Goal: Information Seeking & Learning: Learn about a topic

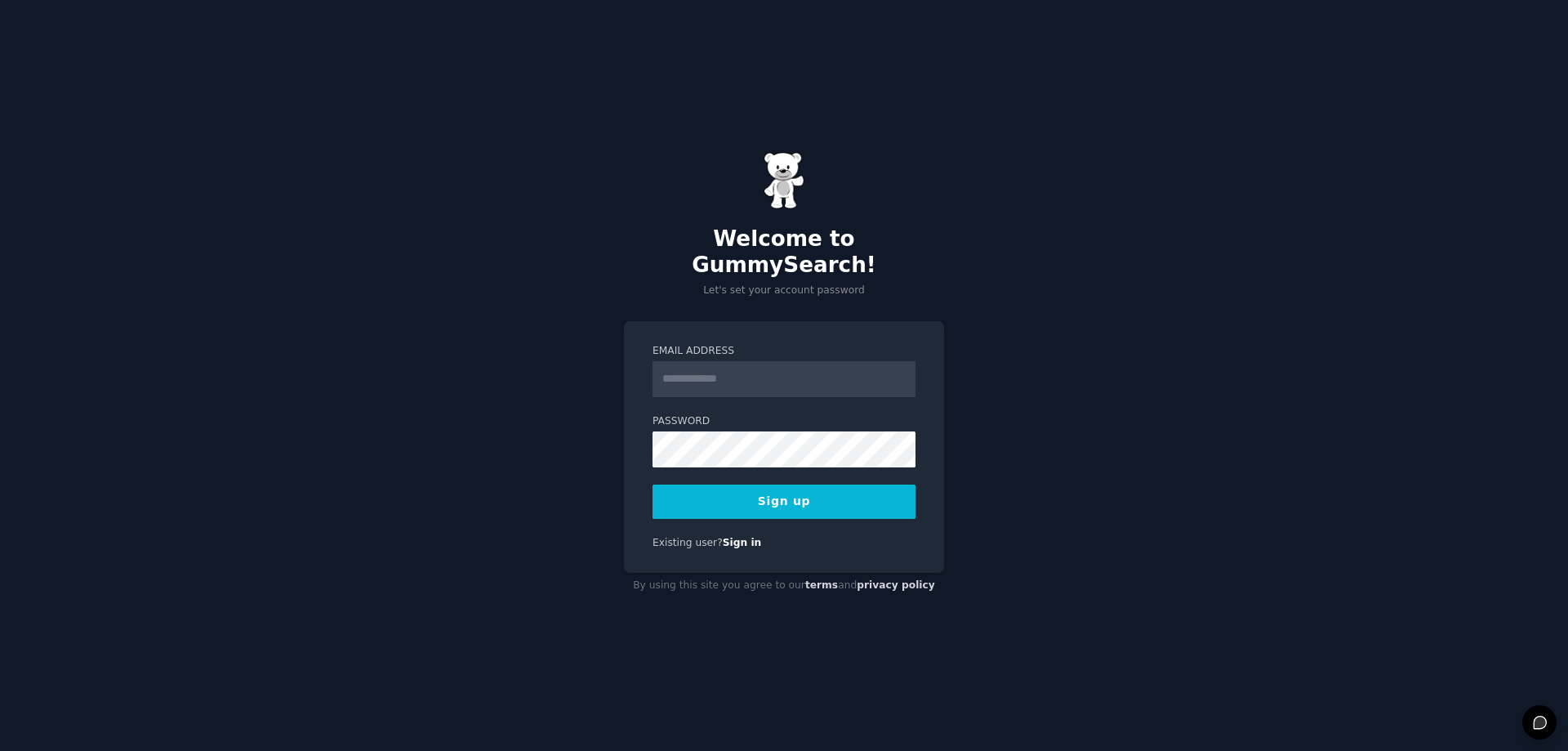
click at [788, 371] on input "Email Address" at bounding box center [784, 379] width 263 height 36
type input "**********"
click at [652, 484] on button "Sign up" at bounding box center [784, 501] width 263 height 34
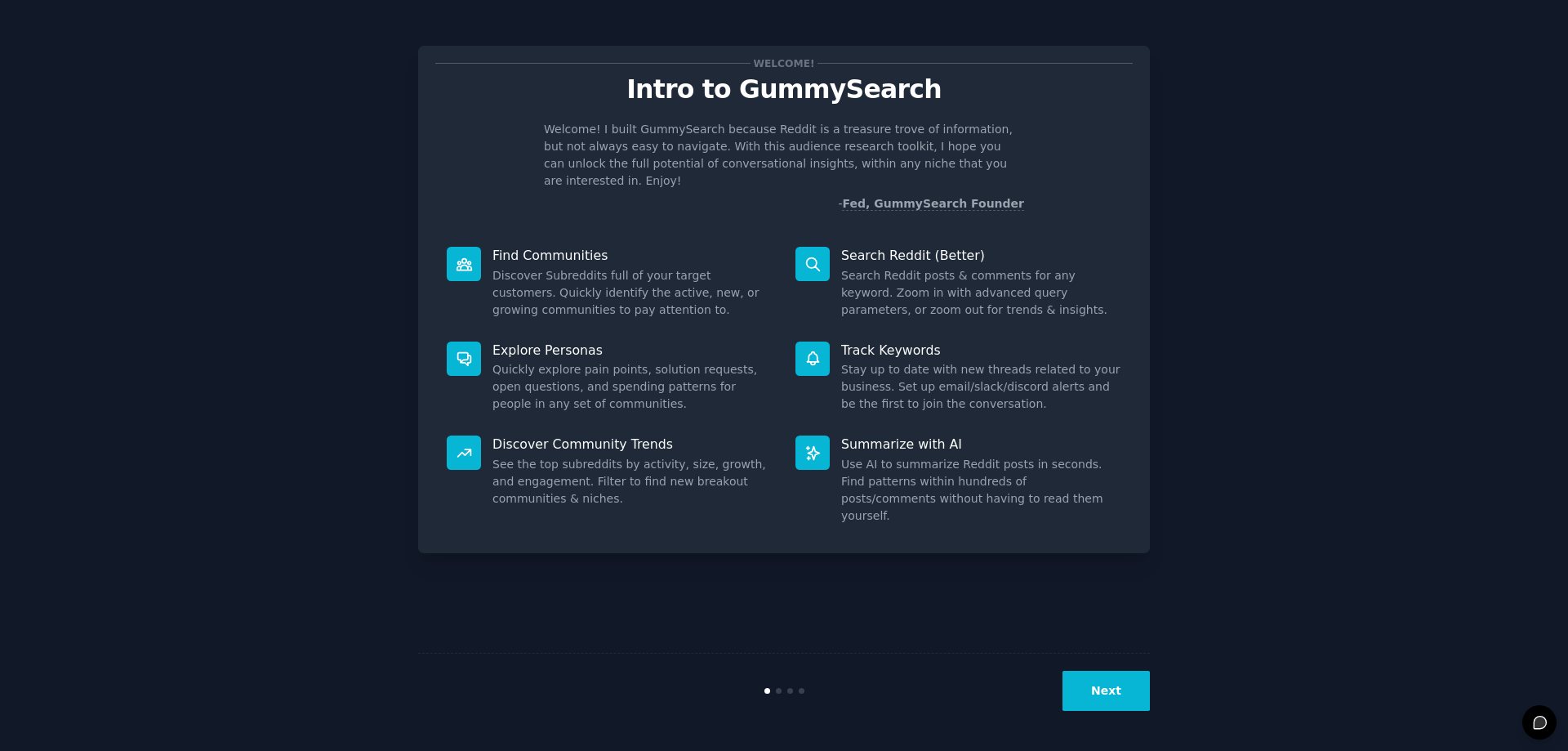
click at [1130, 693] on button "Next" at bounding box center [1106, 691] width 88 height 40
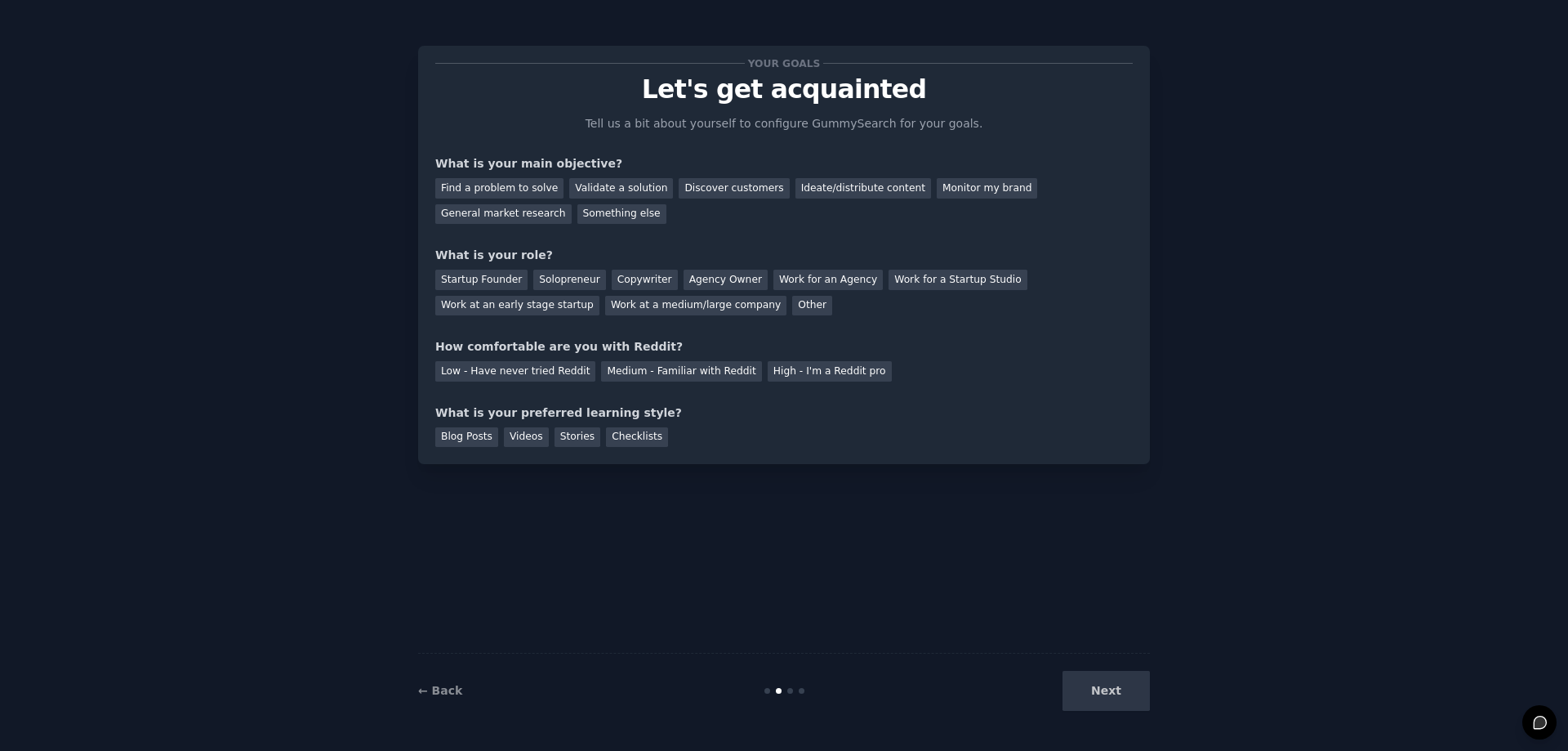
click at [1130, 693] on div "Next" at bounding box center [1027, 691] width 244 height 40
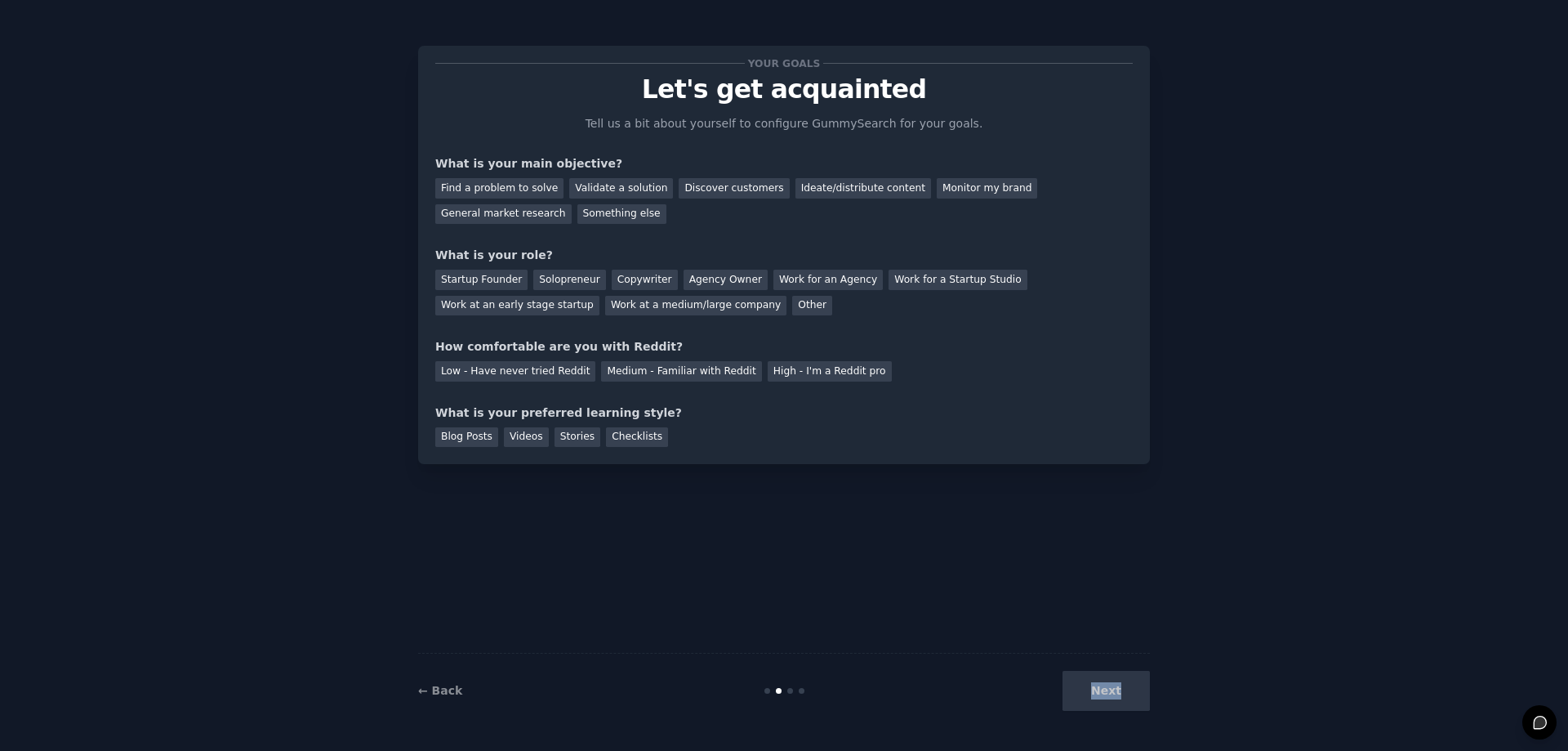
click at [1098, 685] on div "Next" at bounding box center [1027, 691] width 244 height 40
click at [816, 539] on div "Your goals Let's get acquainted Tell us a bit about yourself to configure Gummy…" at bounding box center [784, 376] width 732 height 705
click at [502, 181] on div "Find a problem to solve" at bounding box center [499, 188] width 128 height 21
click at [688, 186] on div "Discover customers" at bounding box center [734, 188] width 111 height 21
click at [501, 184] on div "Find a problem to solve" at bounding box center [499, 188] width 128 height 21
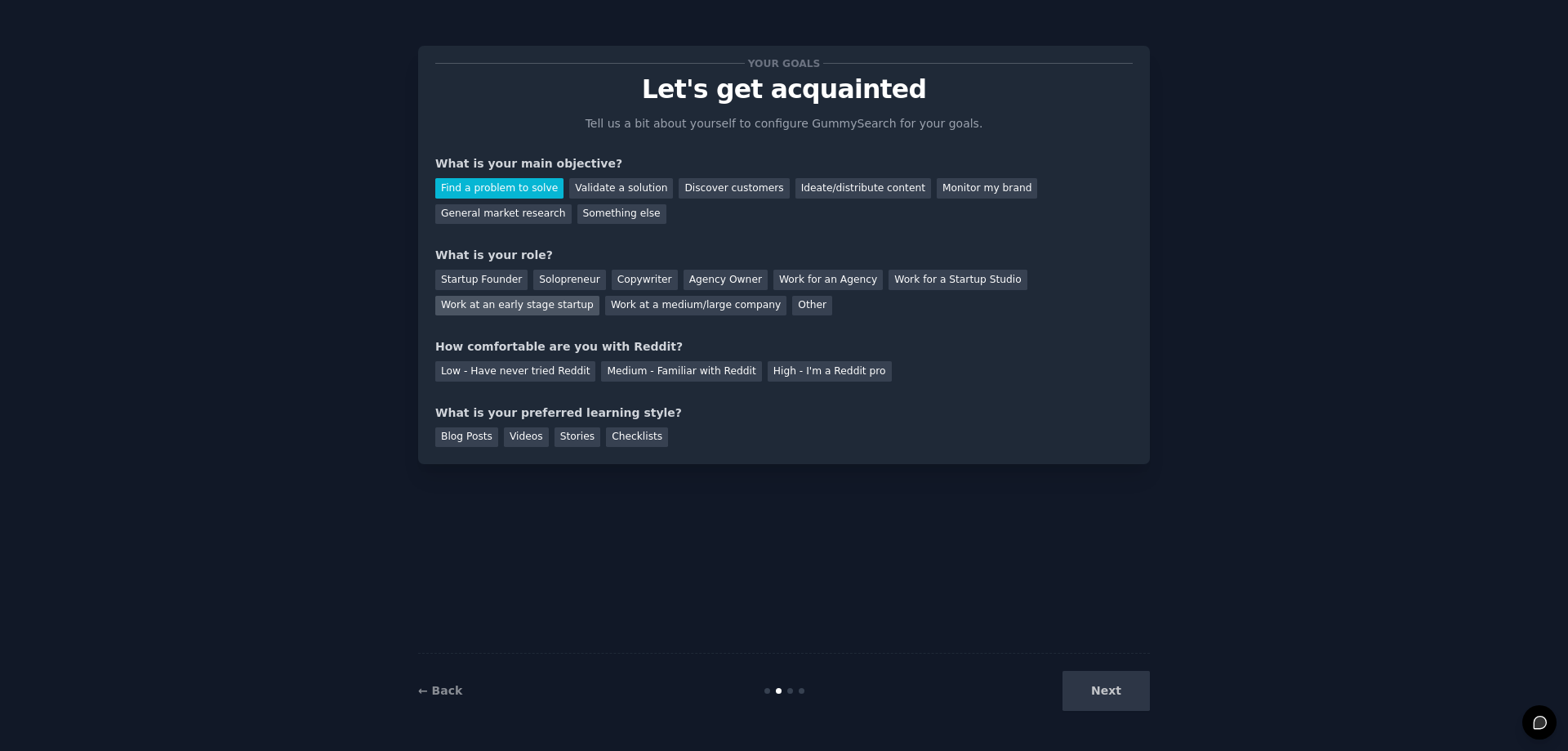
click at [599, 296] on div "Work at an early stage startup" at bounding box center [517, 306] width 164 height 21
click at [666, 373] on div "Medium - Familiar with Reddit" at bounding box center [681, 372] width 160 height 21
click at [460, 437] on div "Blog Posts" at bounding box center [466, 437] width 63 height 21
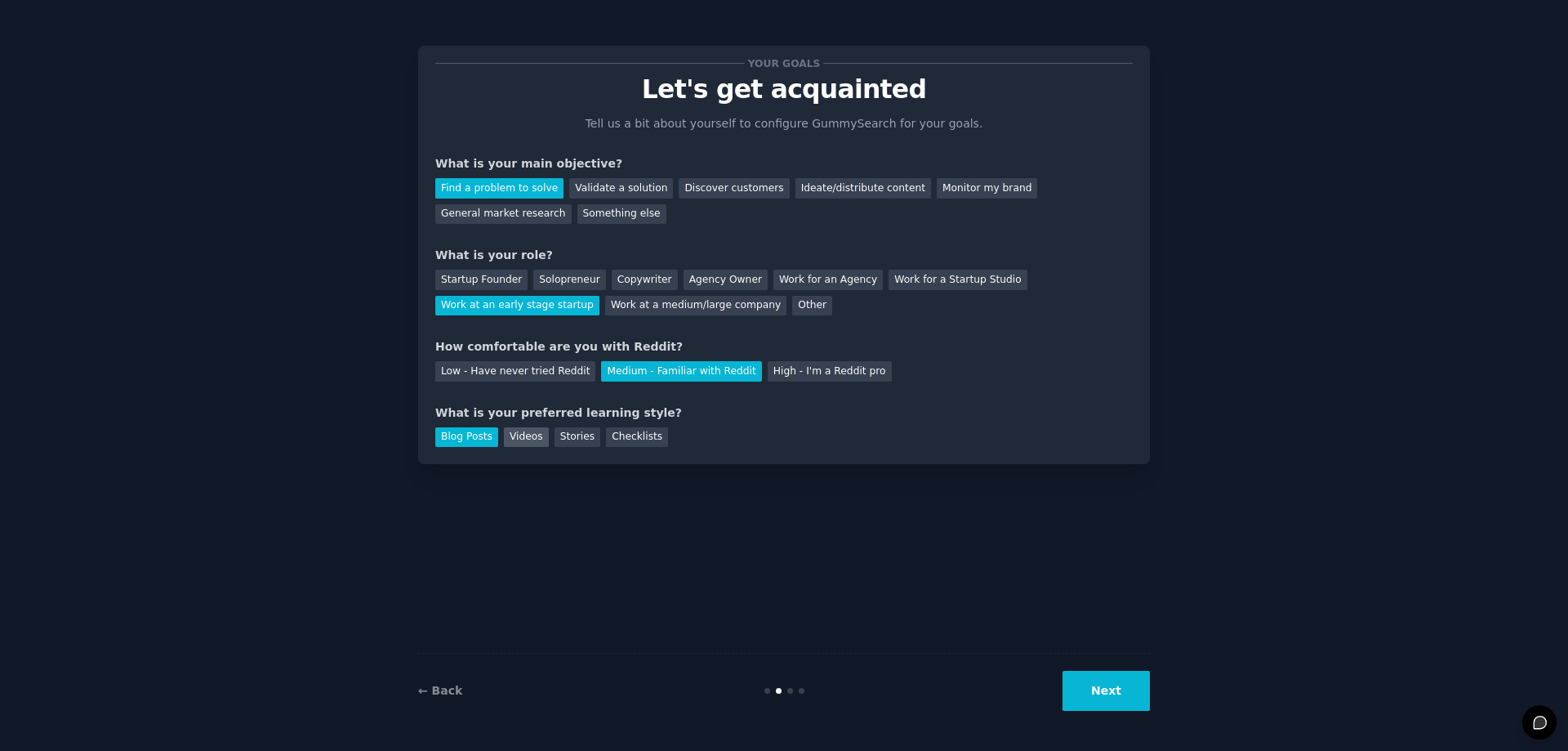
click at [536, 437] on div "Videos" at bounding box center [526, 437] width 45 height 21
click at [468, 446] on div "Blog Posts" at bounding box center [466, 437] width 63 height 21
click at [1130, 706] on button "Next" at bounding box center [1106, 691] width 88 height 40
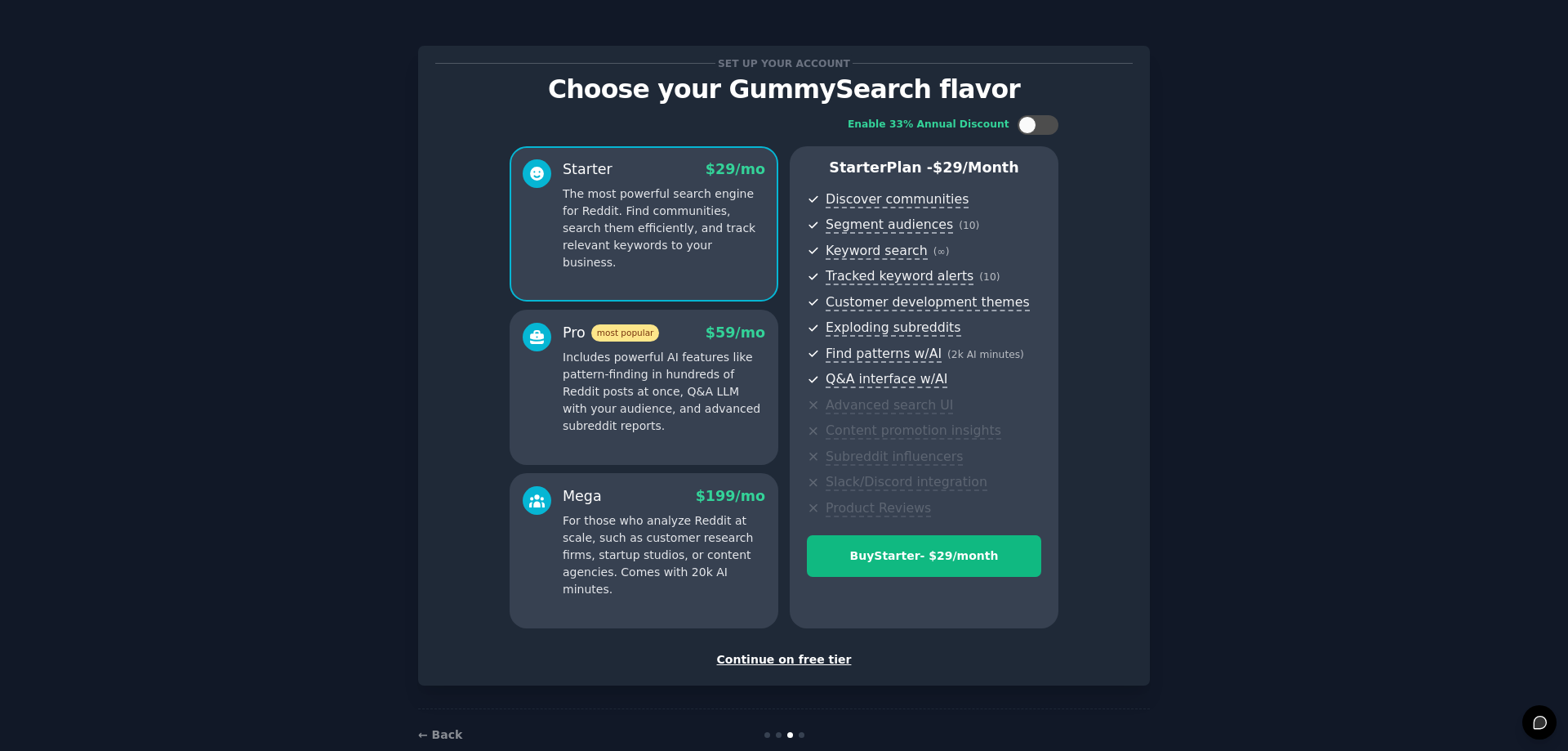
click at [806, 662] on div "Continue on free tier" at bounding box center [784, 659] width 698 height 17
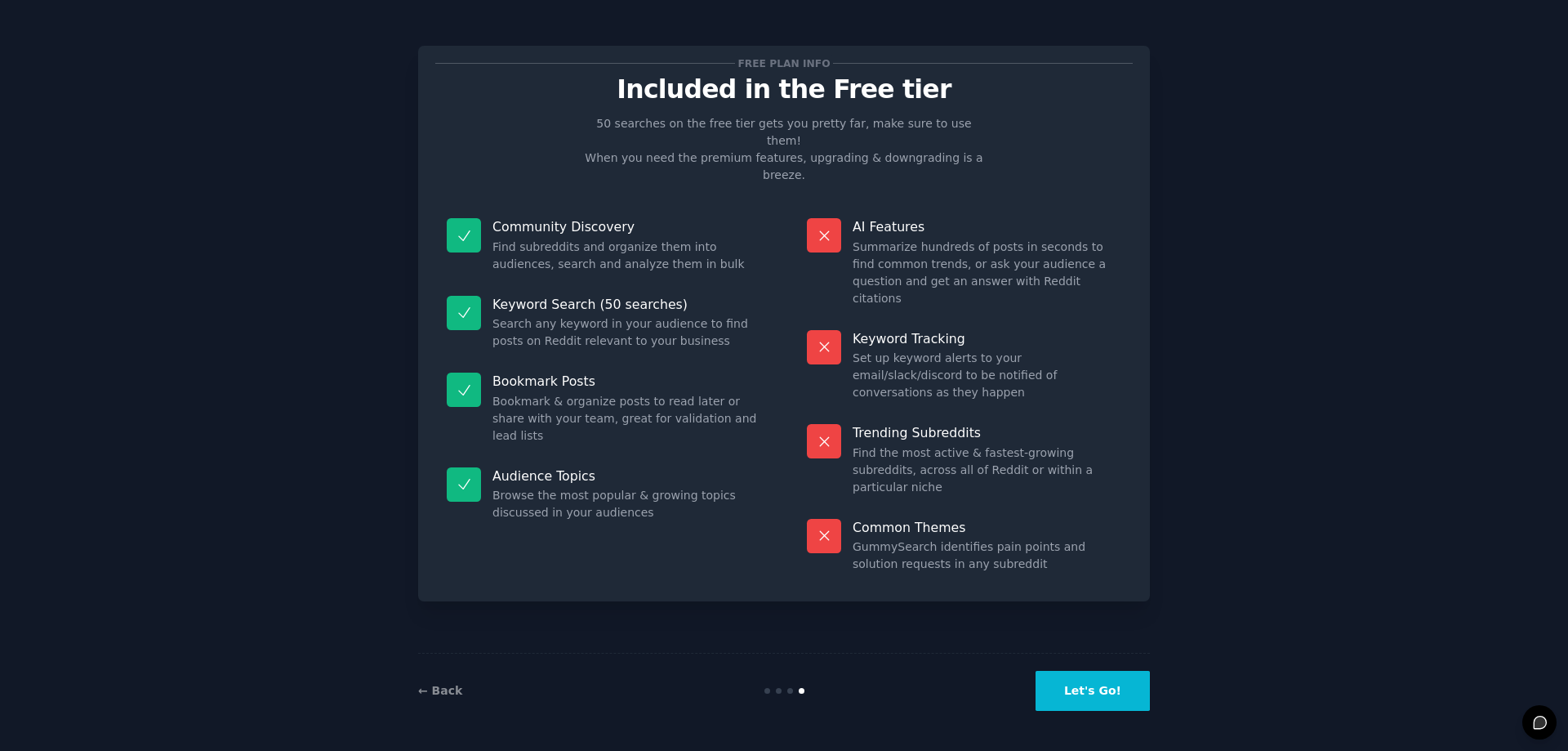
click at [1052, 684] on button "Let's Go!" at bounding box center [1092, 691] width 114 height 40
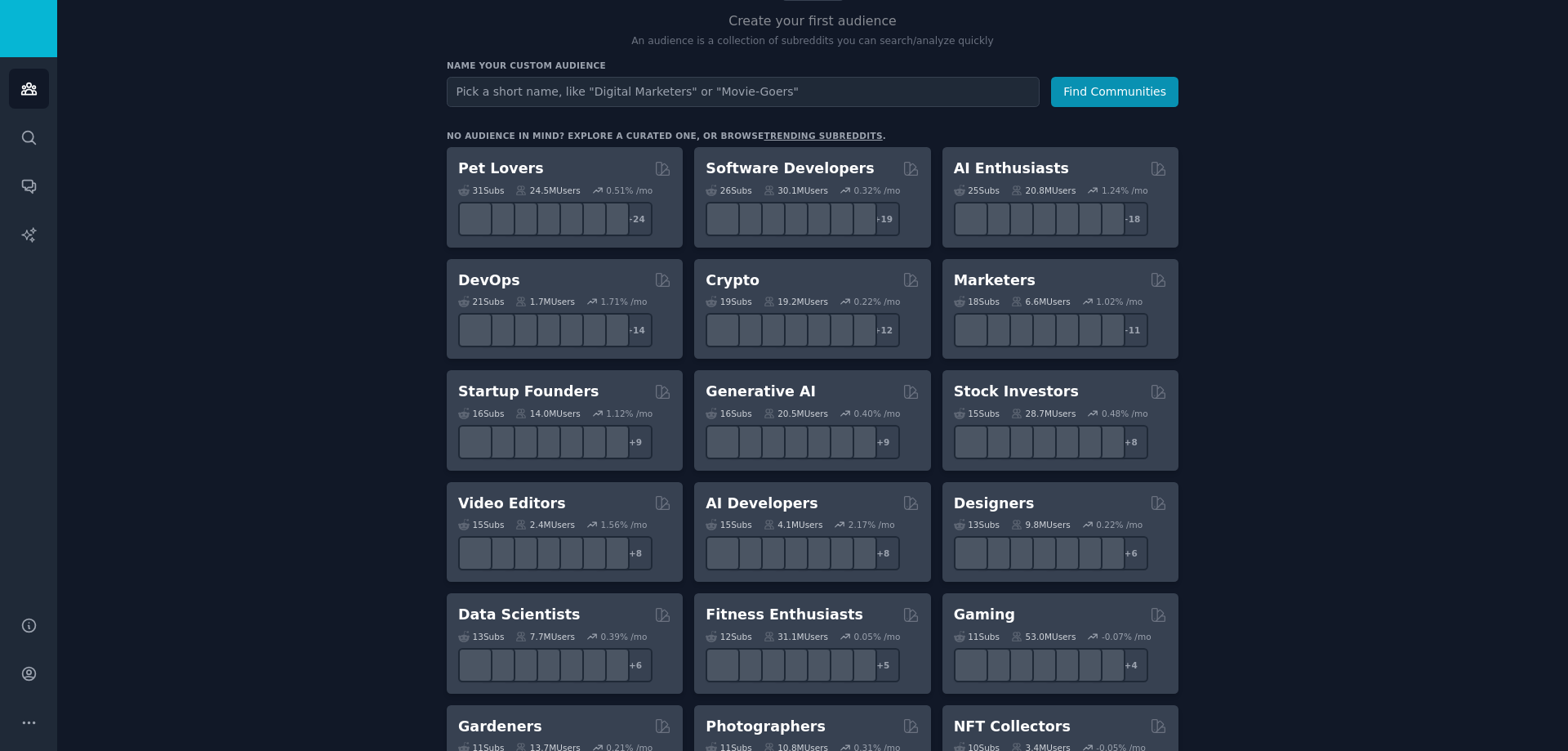
scroll to position [272, 0]
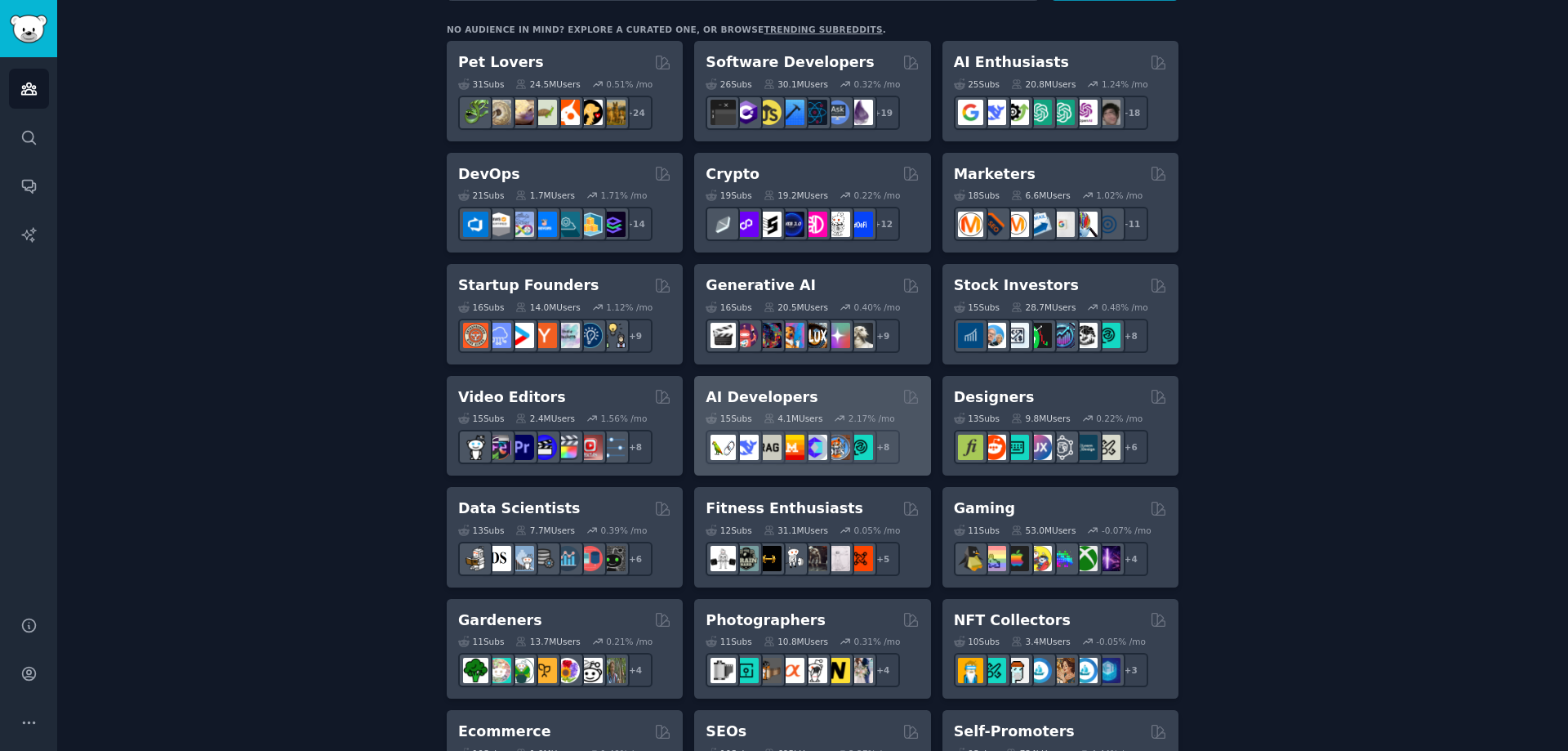
click at [780, 404] on h2 "AI Developers" at bounding box center [762, 397] width 112 height 21
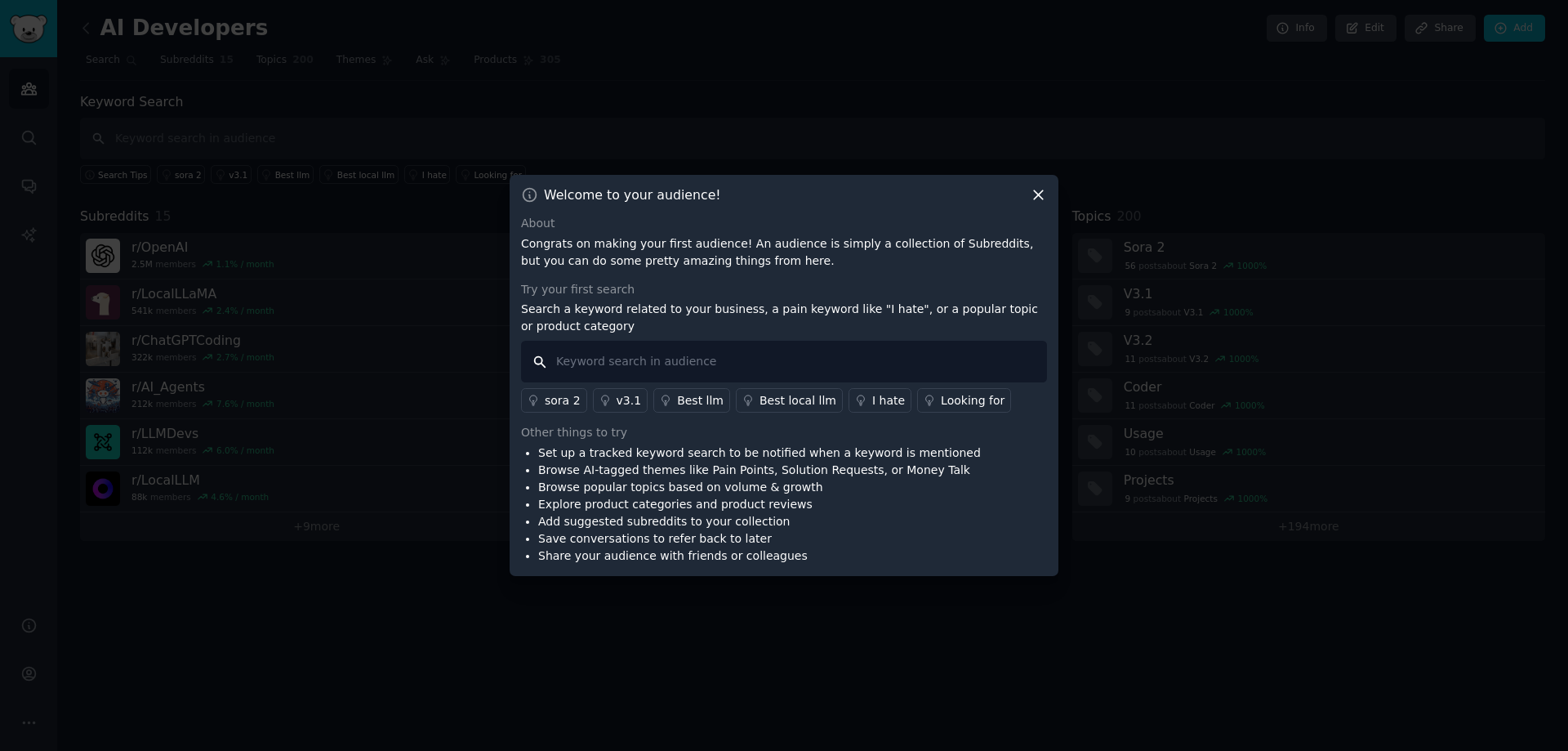
click at [622, 364] on input "text" at bounding box center [784, 362] width 526 height 42
type input "solution"
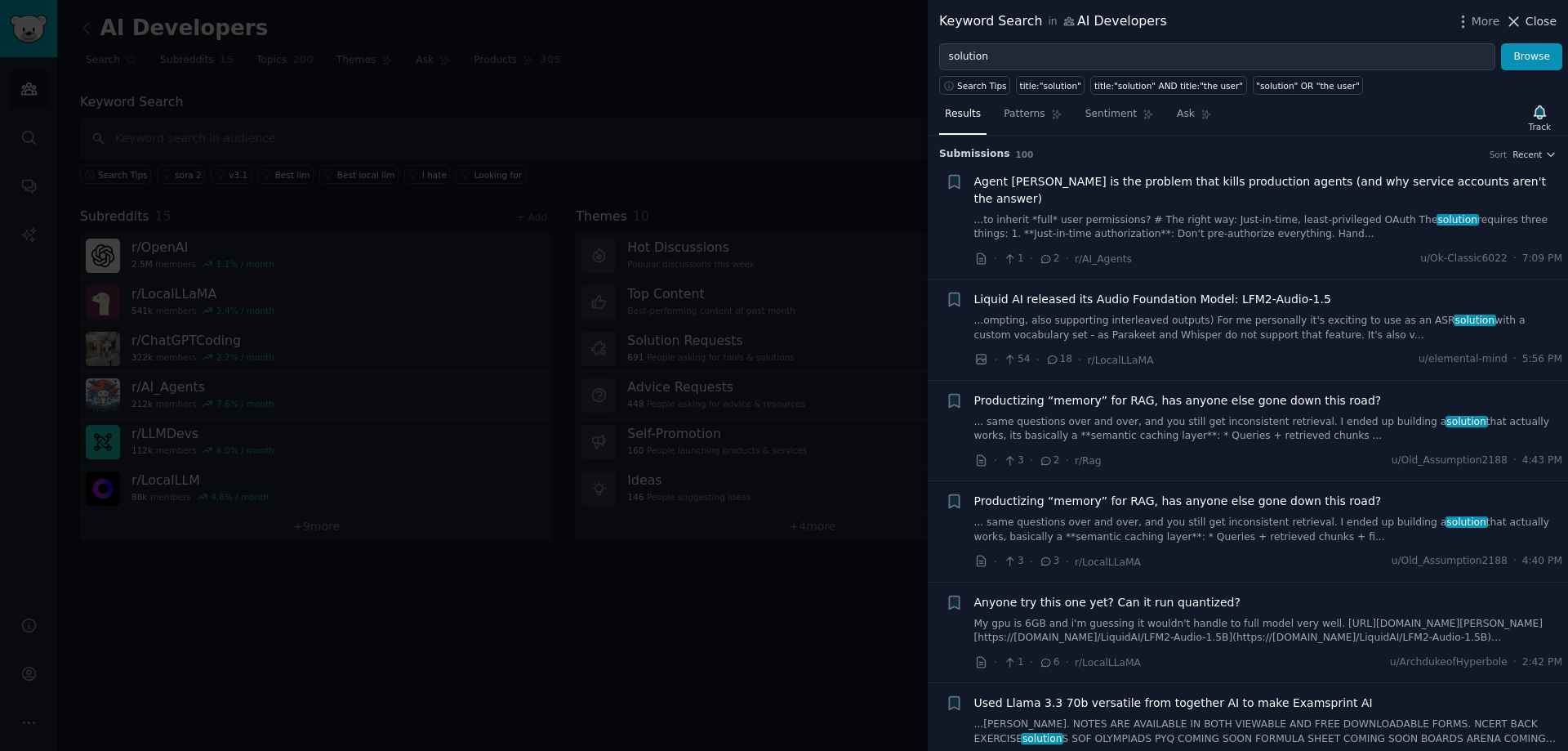
click at [1519, 17] on icon at bounding box center [1514, 21] width 9 height 9
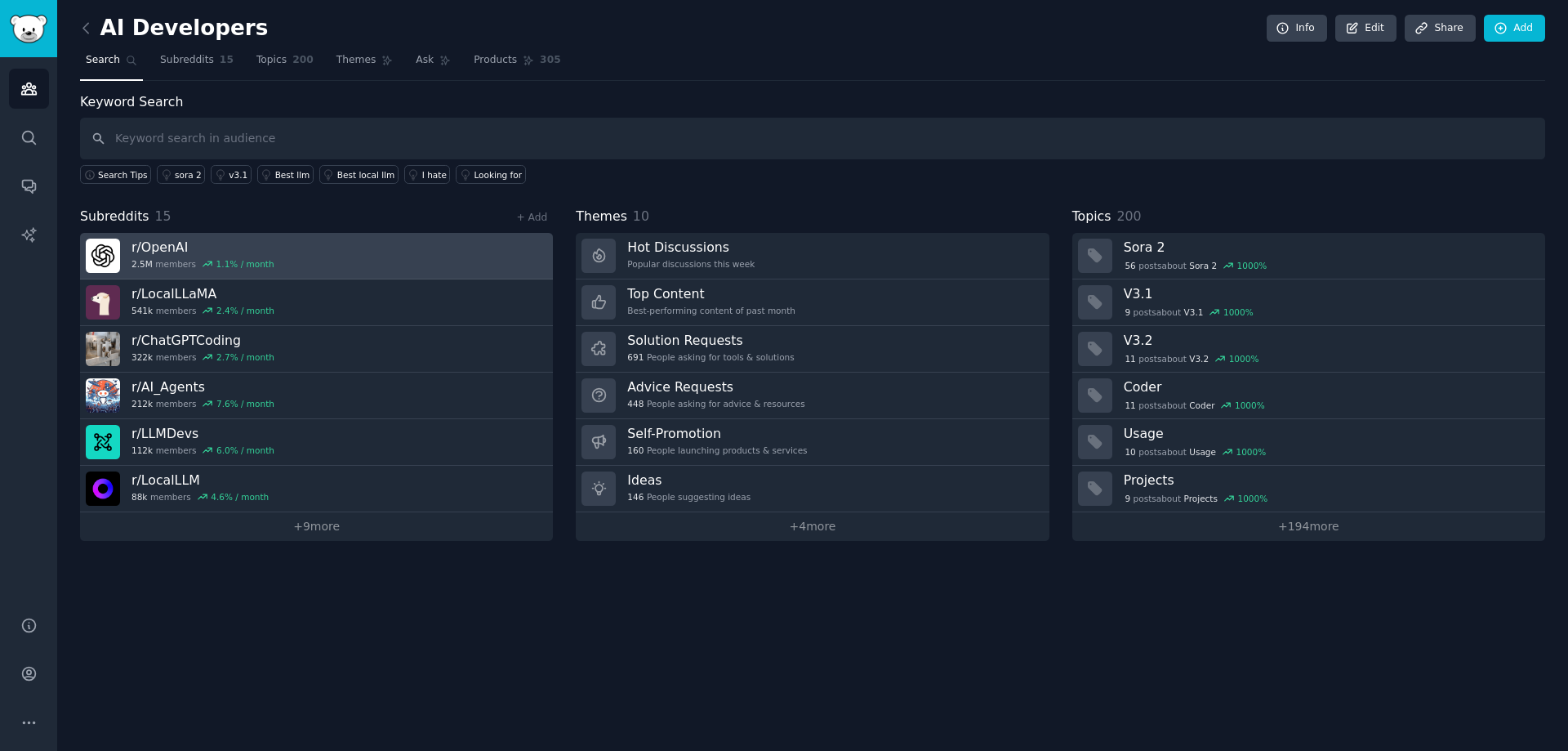
click at [261, 261] on link "r/ OpenAI 2.5M members 1.1 % / month" at bounding box center [316, 256] width 473 height 47
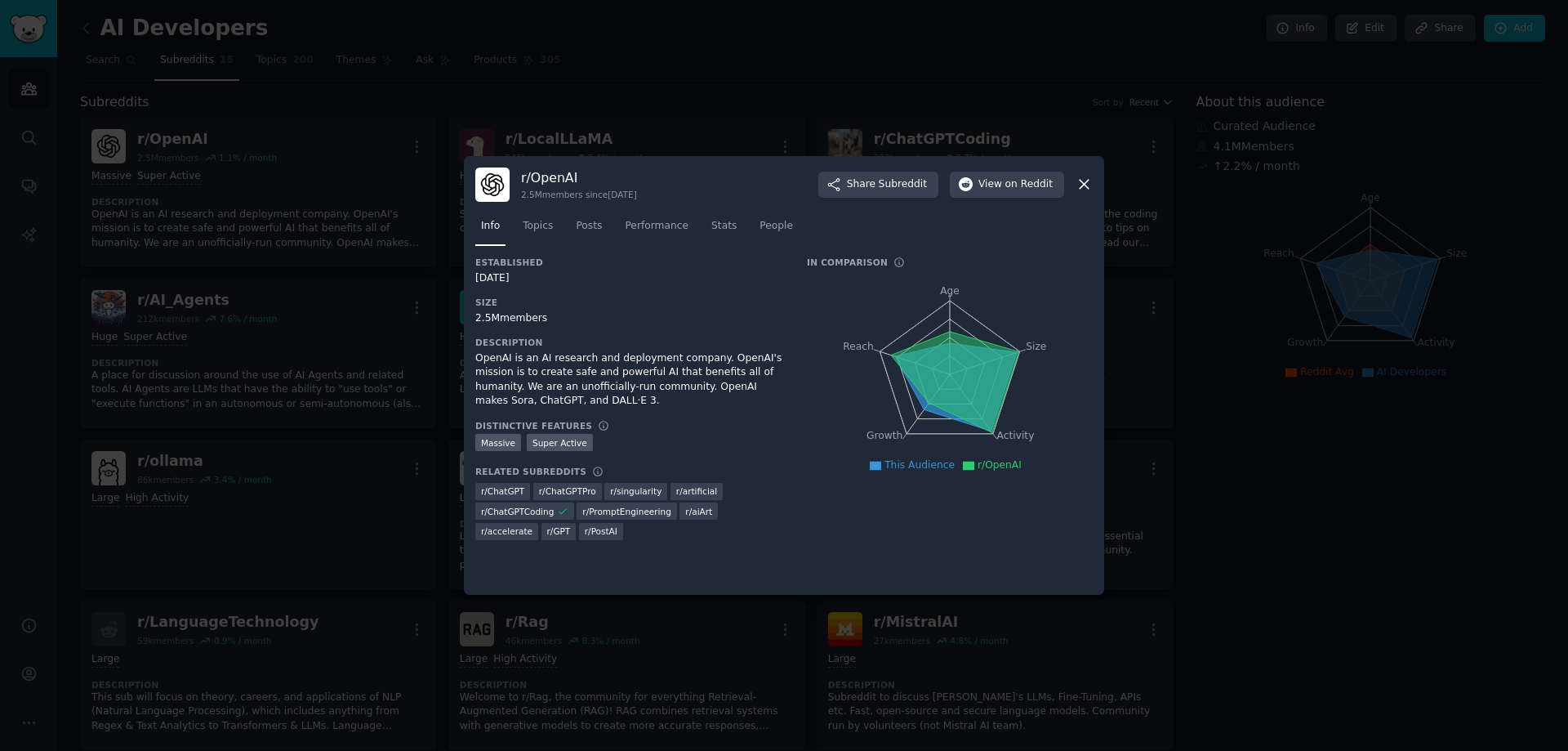
drag, startPoint x: 953, startPoint y: 373, endPoint x: 948, endPoint y: 386, distance: 13.9
click at [948, 386] on icon at bounding box center [955, 382] width 128 height 102
click at [1088, 188] on icon at bounding box center [1084, 184] width 9 height 9
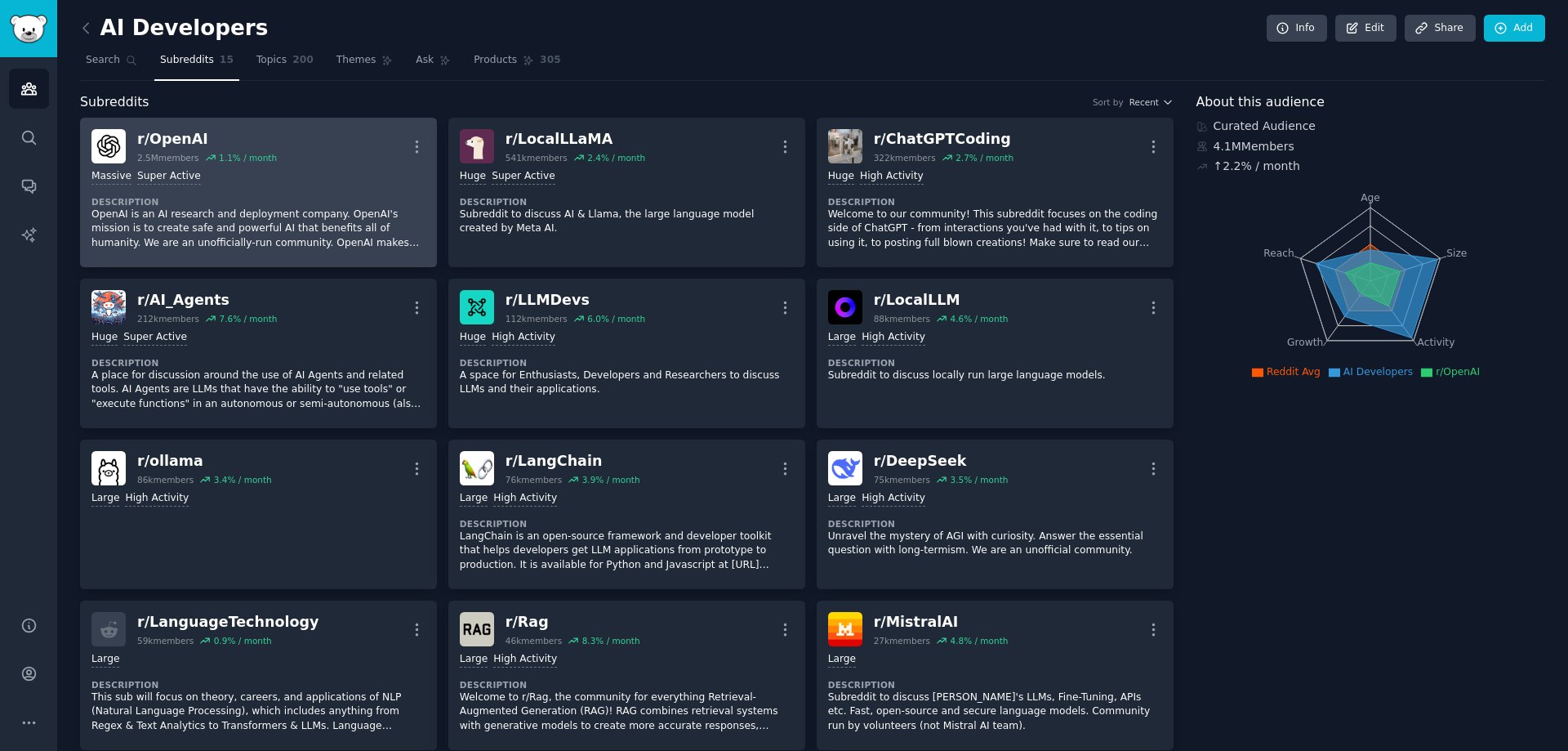
click at [268, 245] on p "OpenAI is an AI research and deployment company. OpenAI's mission is to create …" at bounding box center [259, 228] width 335 height 43
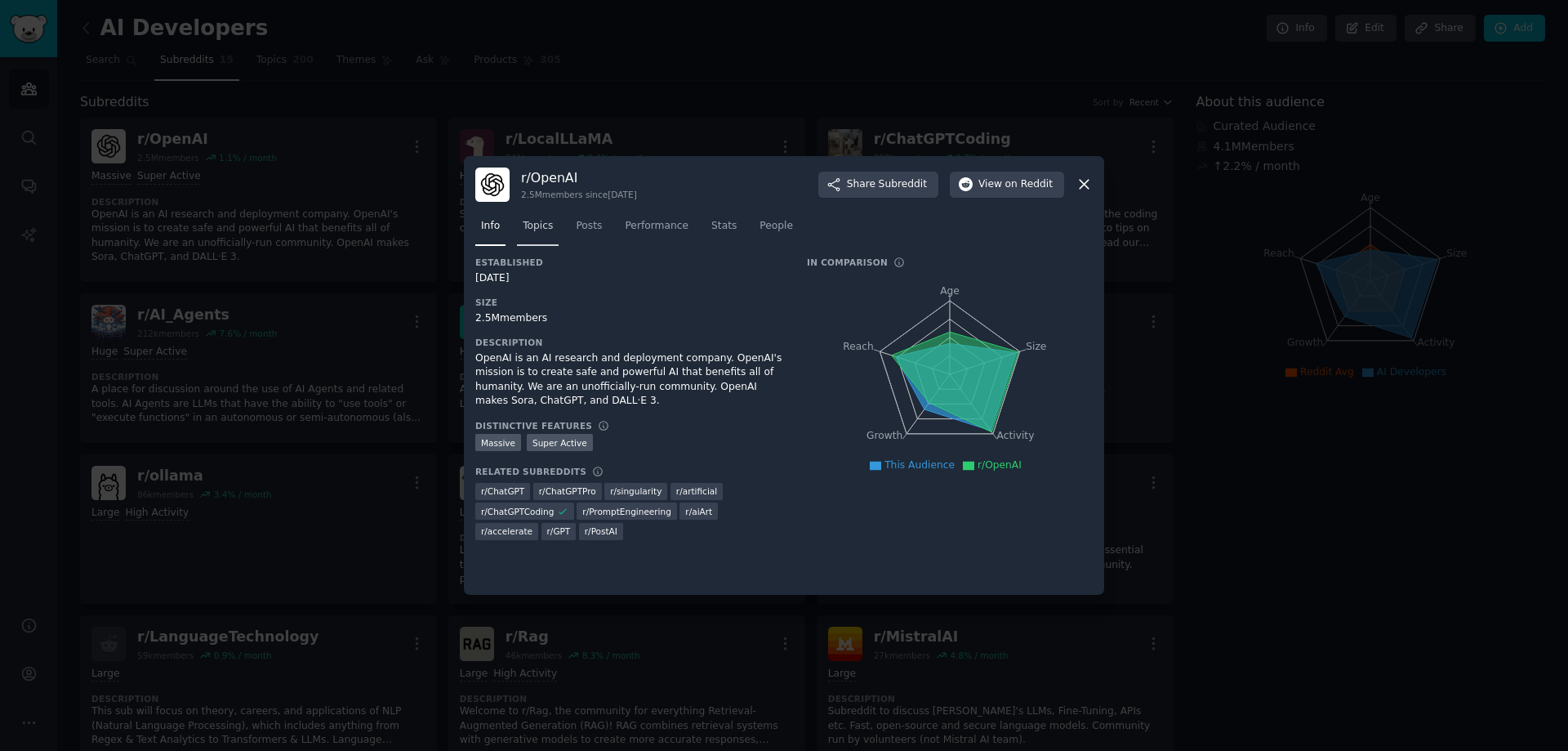
click at [535, 231] on span "Topics" at bounding box center [538, 226] width 30 height 15
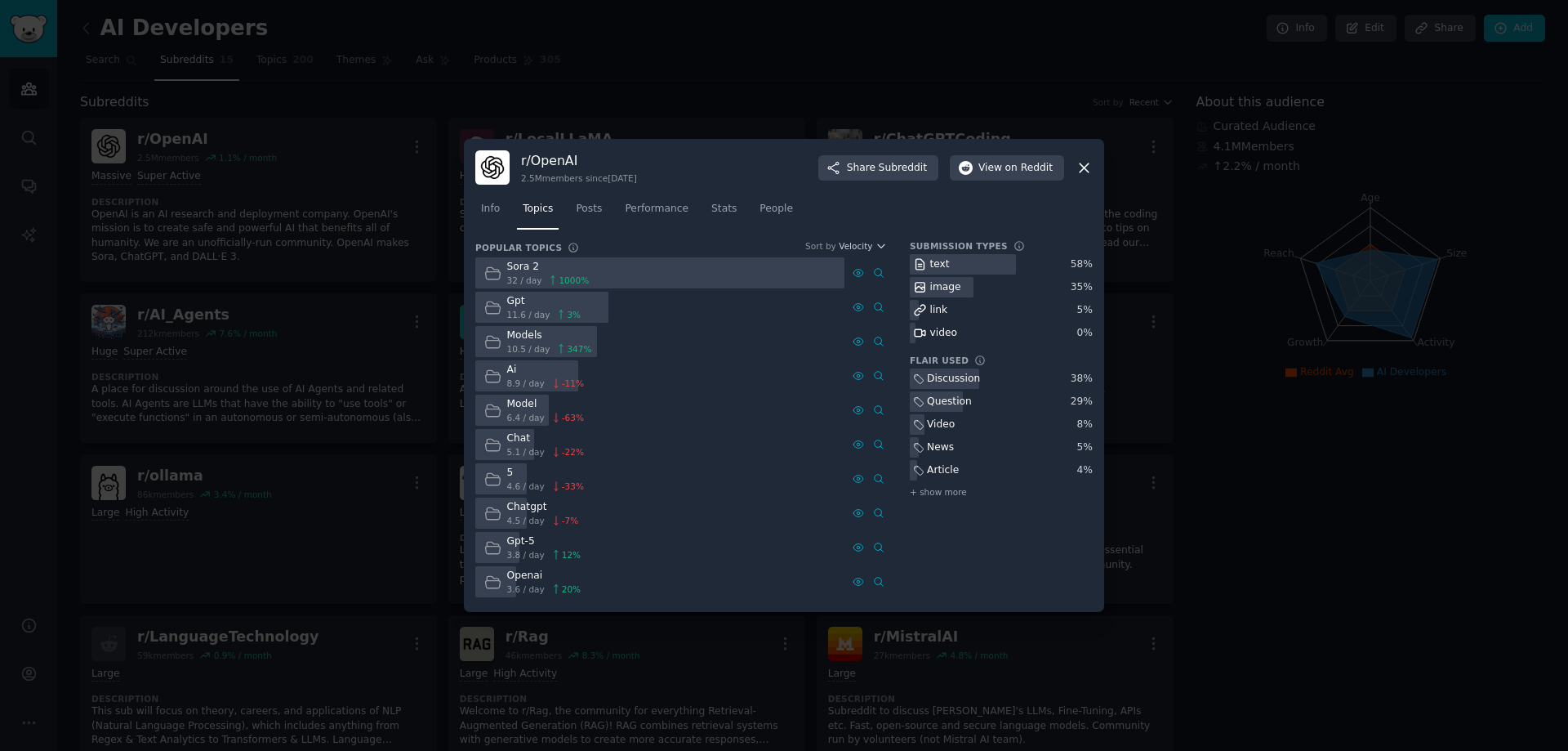
click at [513, 276] on span "32 / day" at bounding box center [524, 280] width 35 height 11
click at [517, 270] on div "Sora 2" at bounding box center [548, 267] width 83 height 15
click at [579, 209] on span "Posts" at bounding box center [588, 209] width 26 height 15
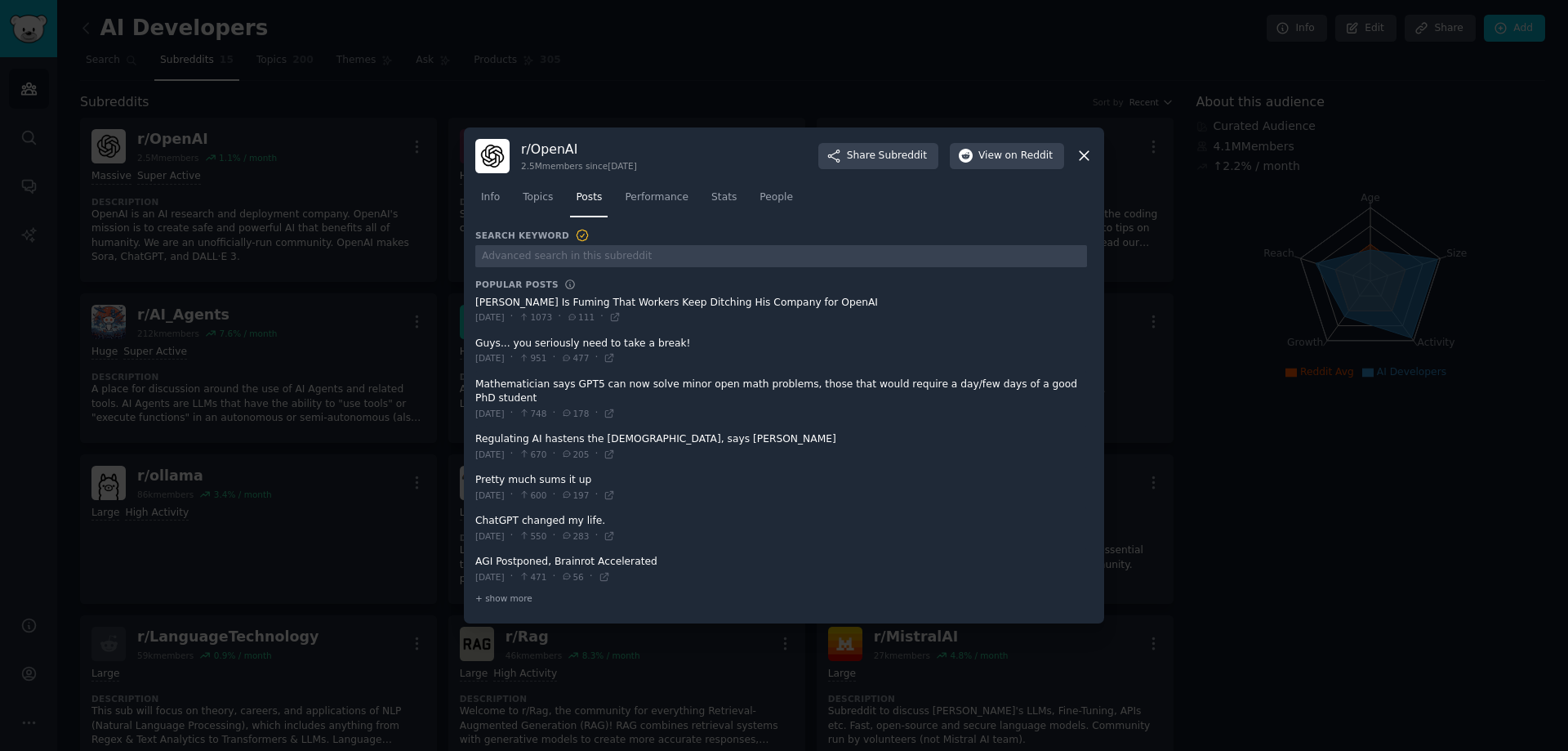
click at [548, 312] on span at bounding box center [781, 310] width 611 height 40
click at [625, 216] on link "Performance" at bounding box center [656, 201] width 75 height 34
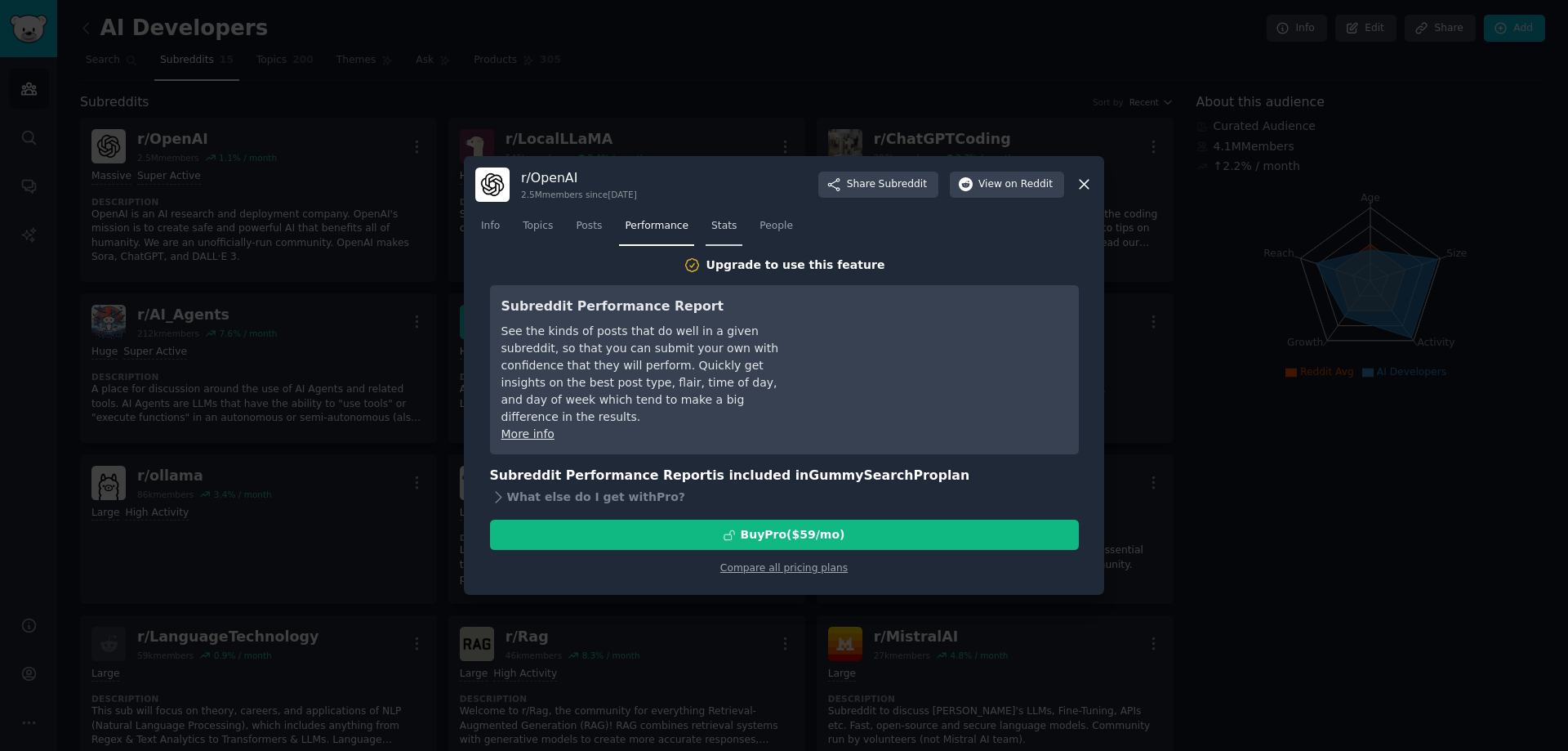
click at [712, 230] on span "Stats" at bounding box center [724, 226] width 25 height 15
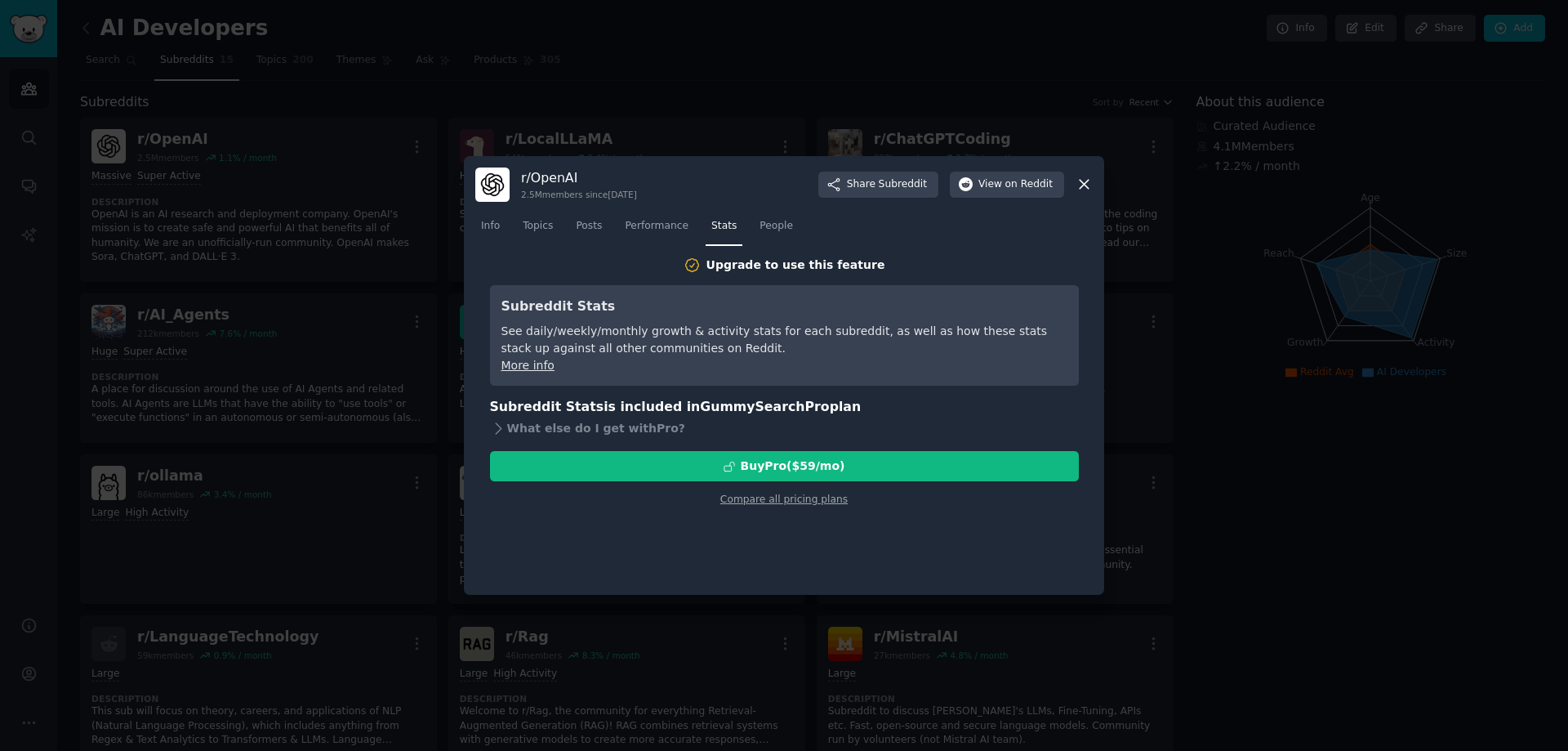
click at [784, 225] on nav "Info Topics Posts Performance Stats People" at bounding box center [784, 230] width 617 height 34
click at [760, 233] on span "People" at bounding box center [777, 226] width 34 height 15
drag, startPoint x: 531, startPoint y: 234, endPoint x: 512, endPoint y: 234, distance: 19.0
click at [530, 234] on link "Topics" at bounding box center [538, 230] width 42 height 34
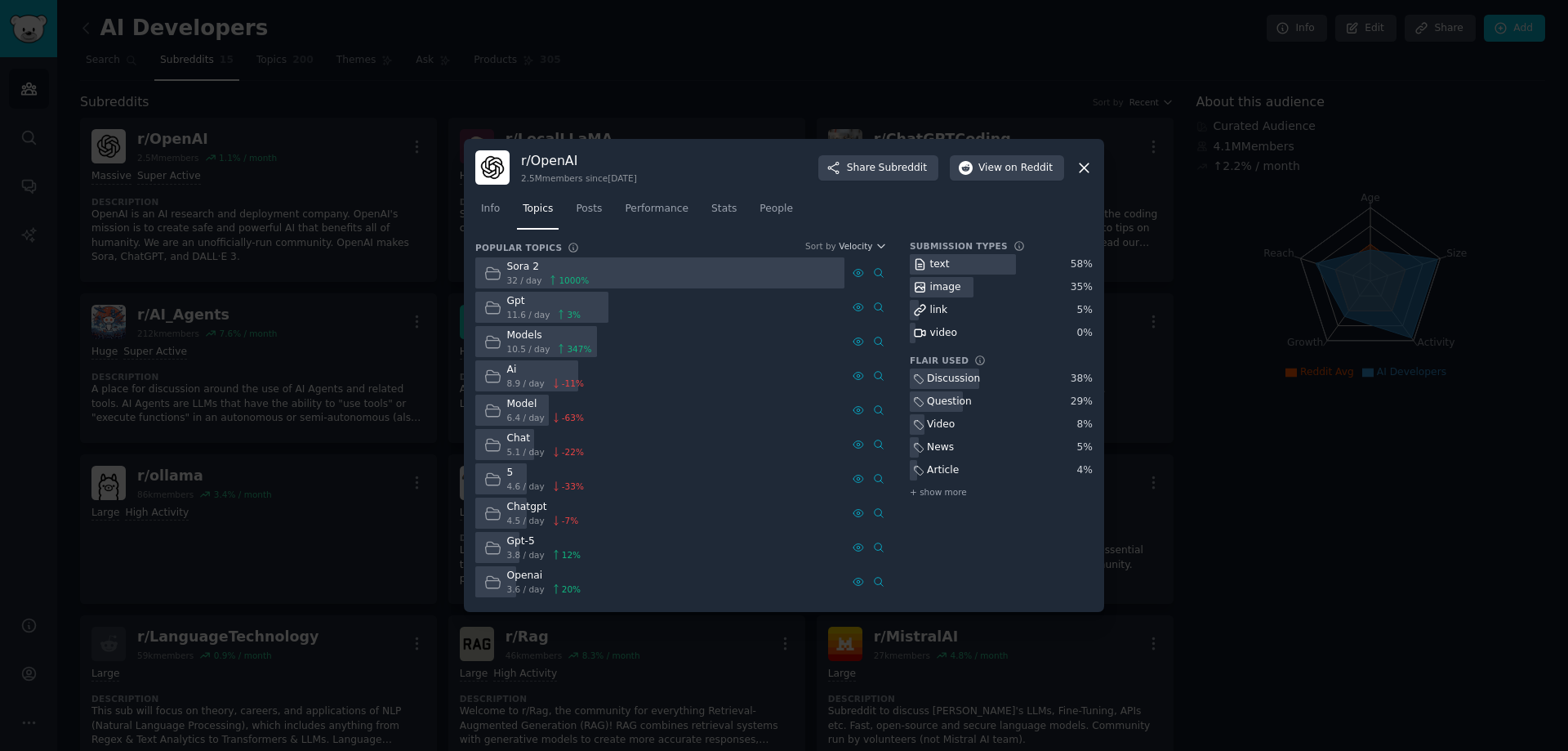
click at [555, 307] on div "Gpt" at bounding box center [544, 301] width 75 height 15
click at [1089, 167] on icon at bounding box center [1083, 167] width 17 height 17
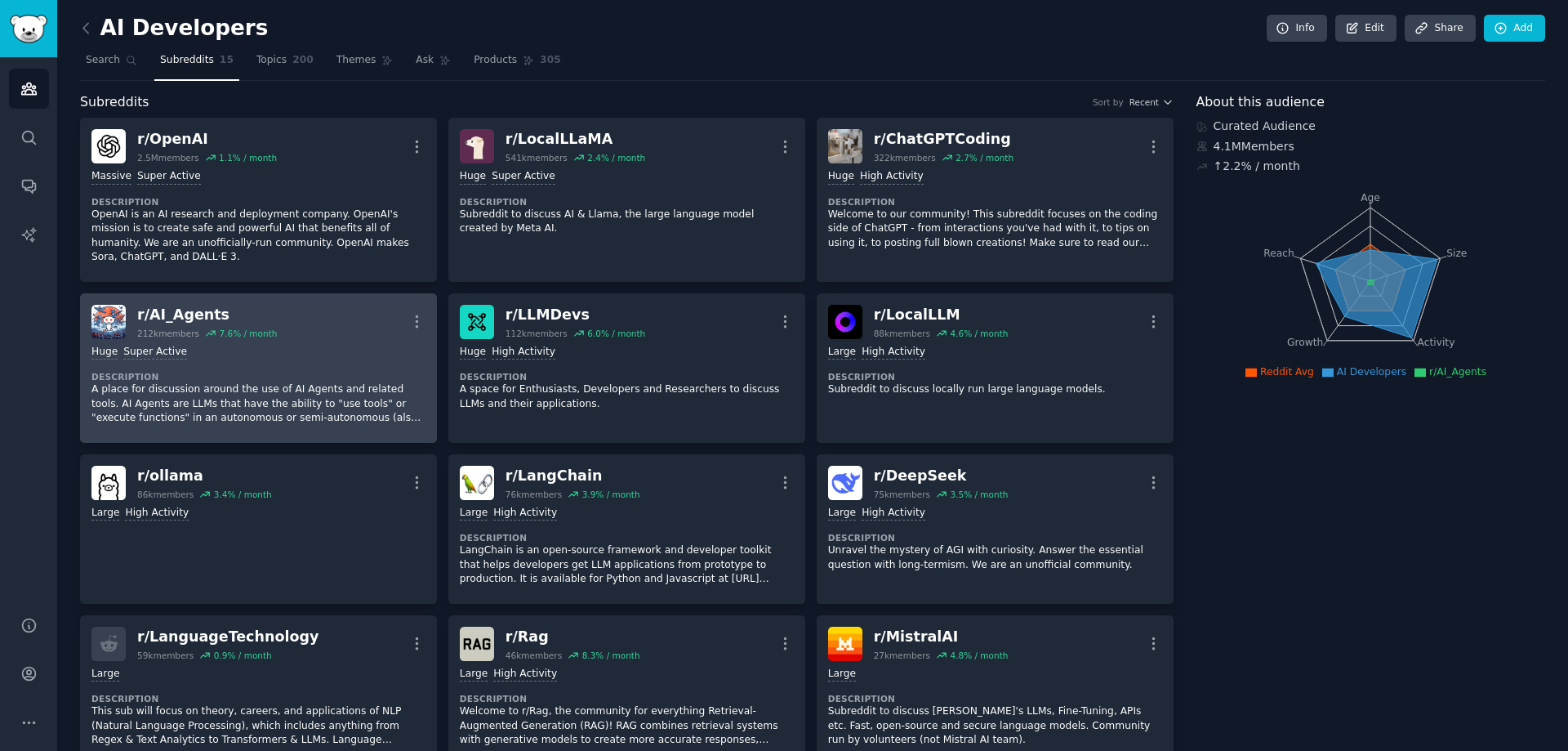
click at [140, 339] on div ">= 95th percentile for submissions / day Huge Super Active Description A place …" at bounding box center [259, 384] width 335 height 93
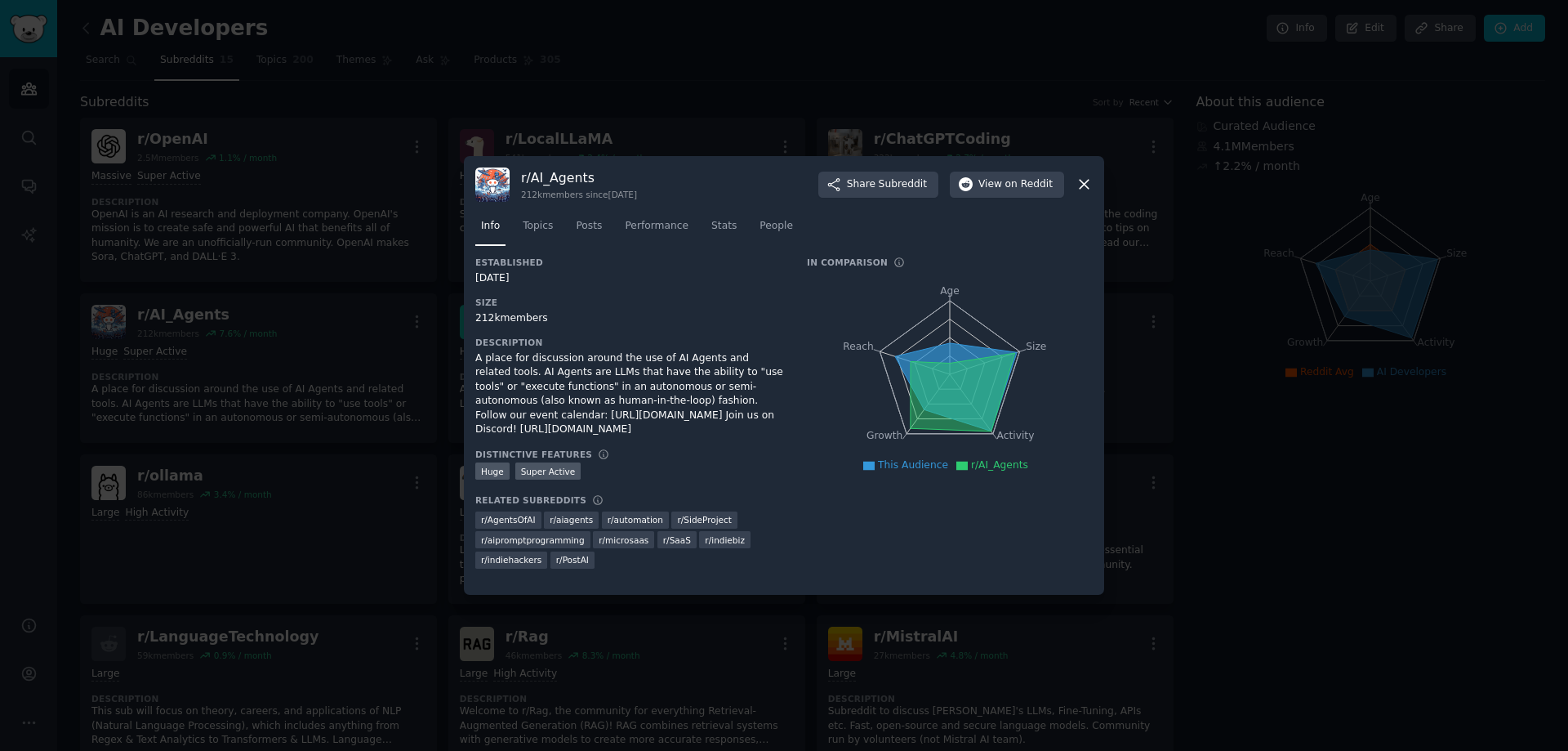
click at [1094, 191] on div "r/ AI_Agents 212k members since [DATE] Share Subreddit View on Reddit Info Topi…" at bounding box center [784, 376] width 640 height 439
click at [1084, 183] on icon at bounding box center [1083, 183] width 17 height 17
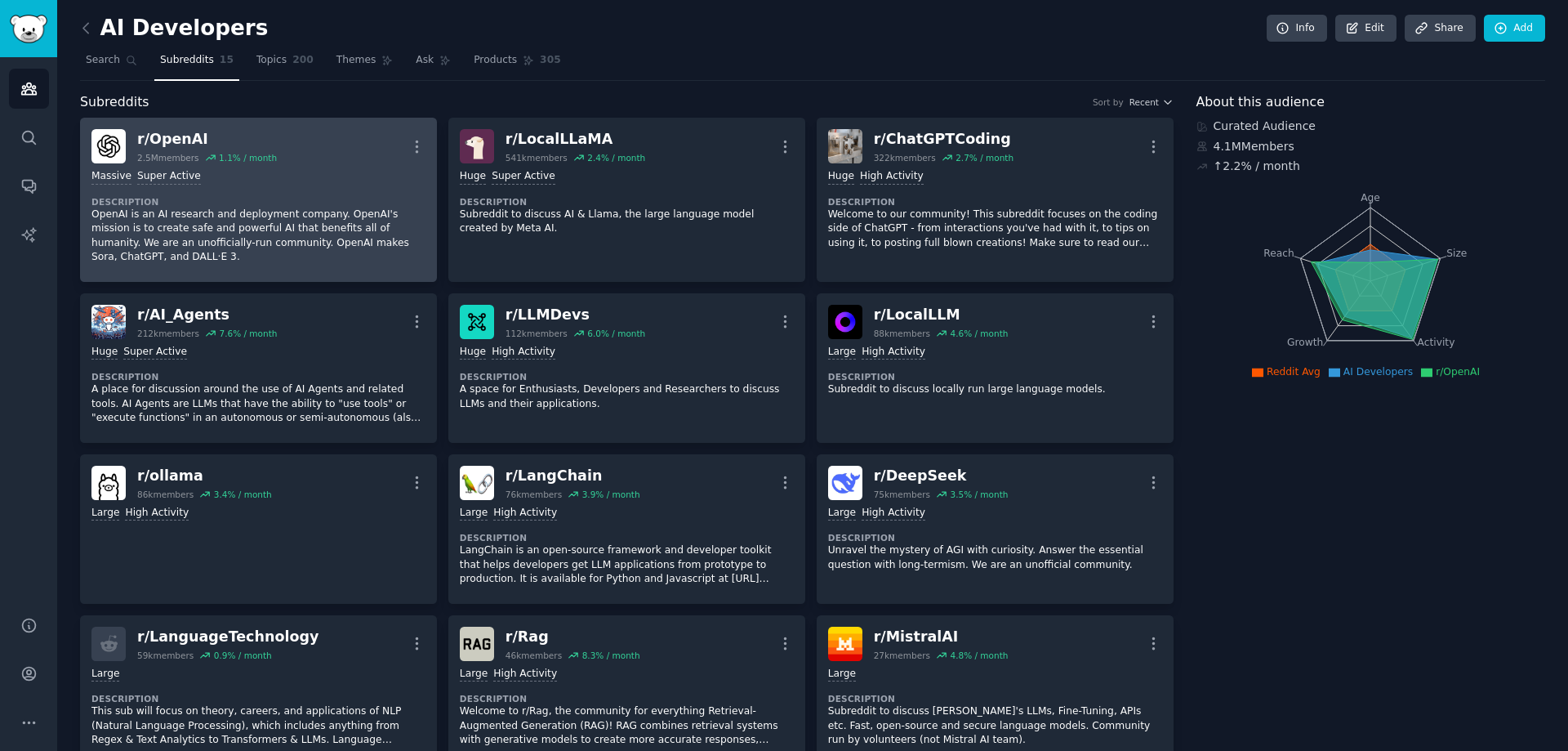
click at [242, 190] on div ">= 95th percentile for submissions / day Massive Super Active Description OpenA…" at bounding box center [259, 216] width 335 height 107
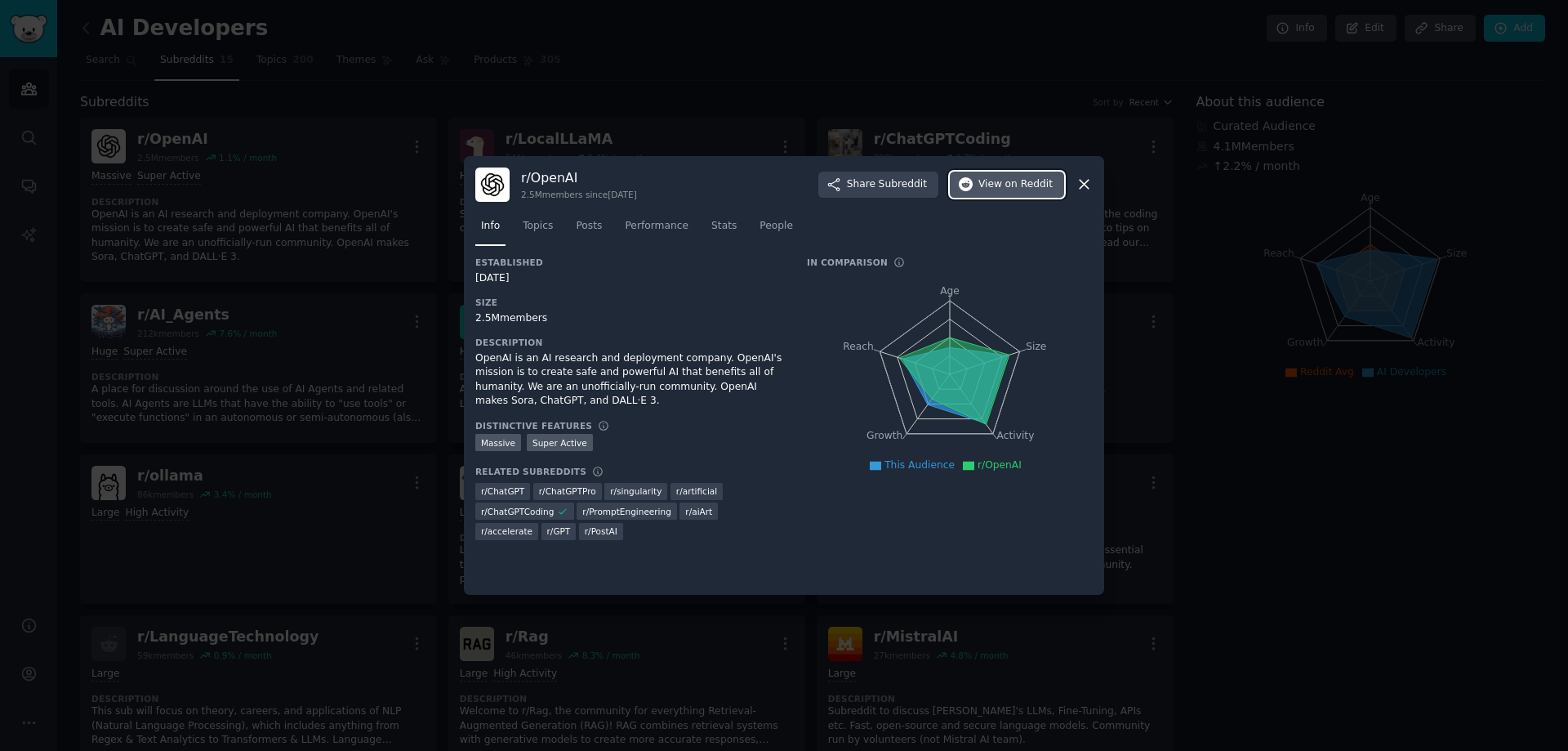
click at [1008, 193] on button "View on Reddit" at bounding box center [1007, 184] width 114 height 26
click at [993, 103] on div at bounding box center [784, 376] width 1568 height 751
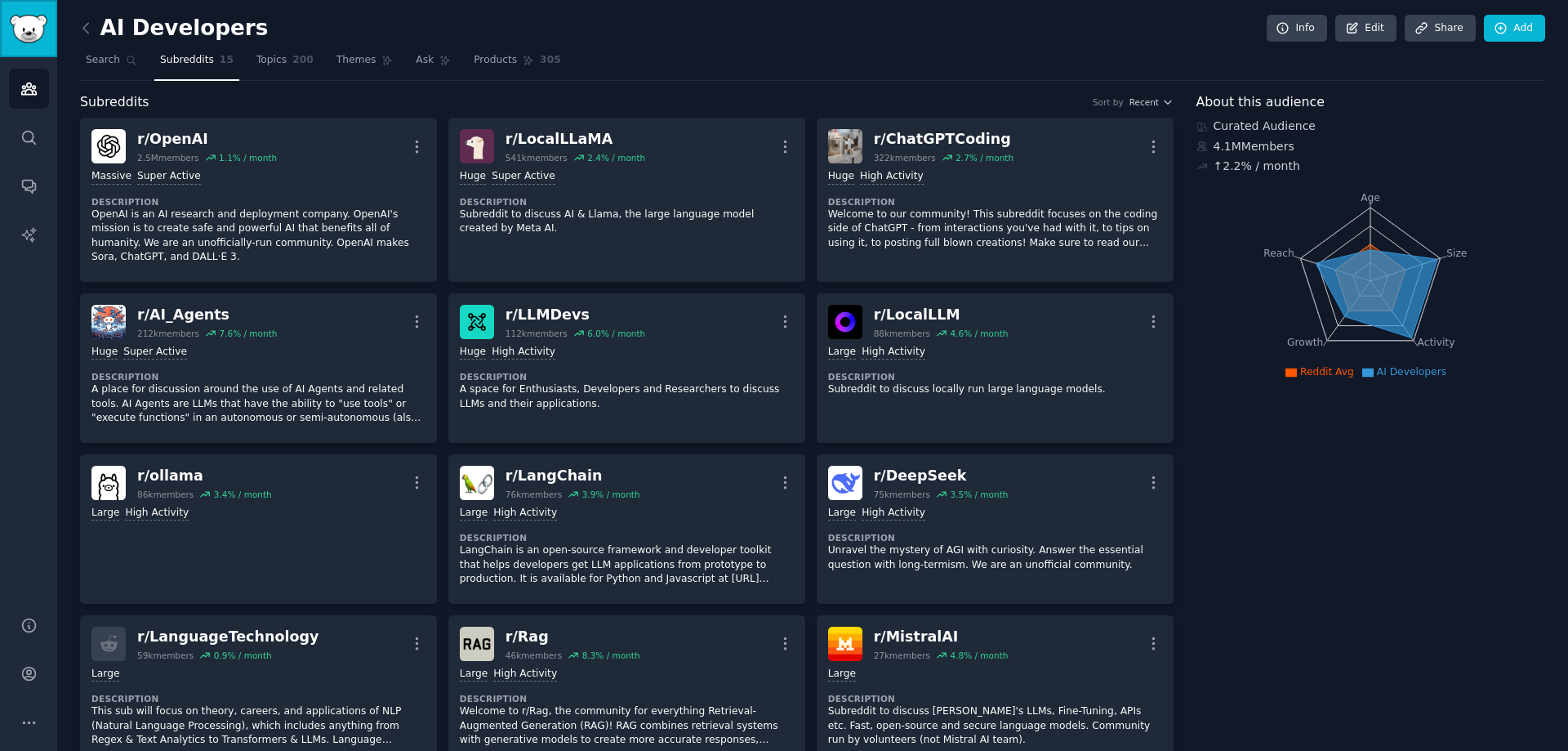
click at [31, 30] on img "Sidebar" at bounding box center [29, 29] width 38 height 29
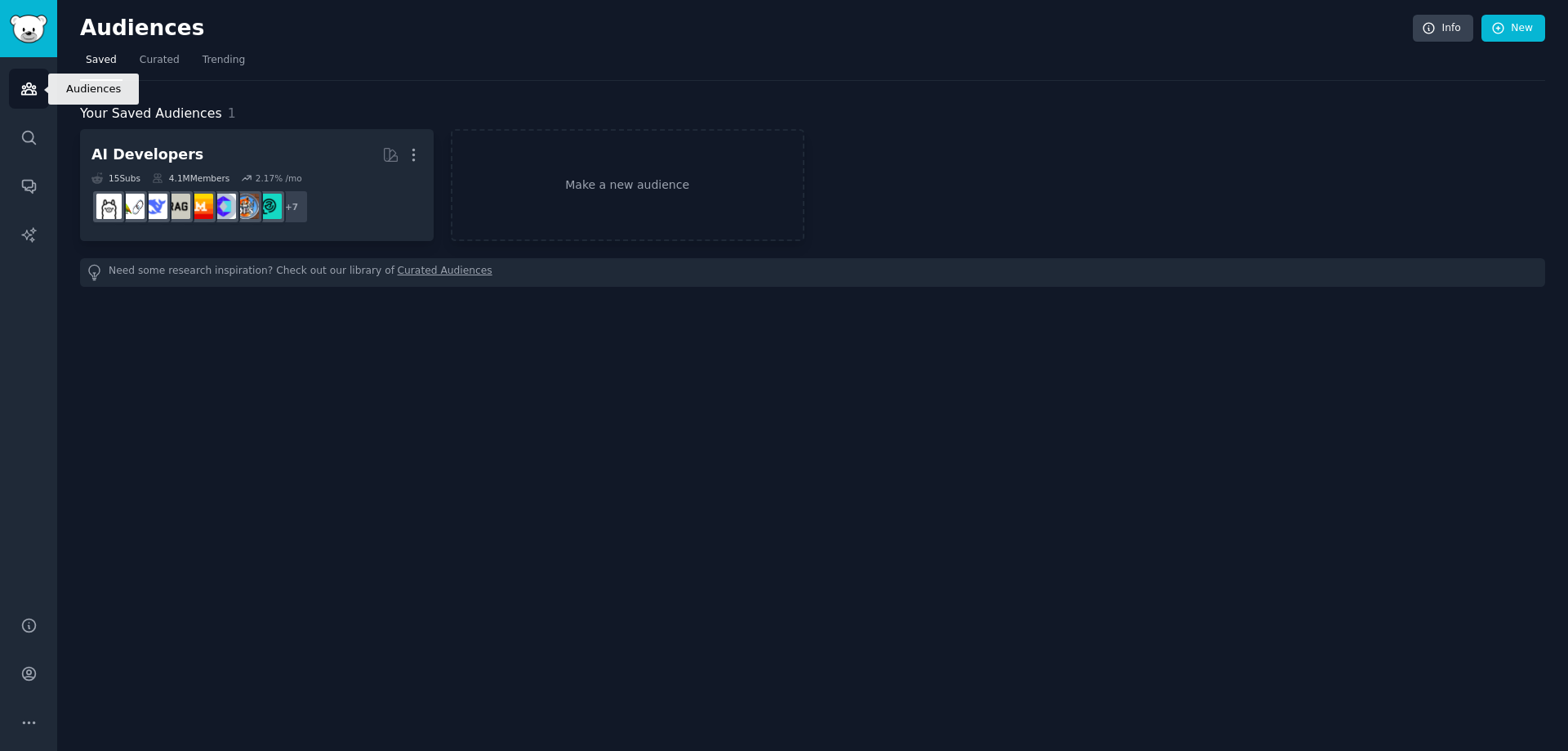
click at [35, 100] on link "Audiences" at bounding box center [29, 89] width 40 height 40
click at [33, 135] on icon "Sidebar" at bounding box center [28, 136] width 13 height 13
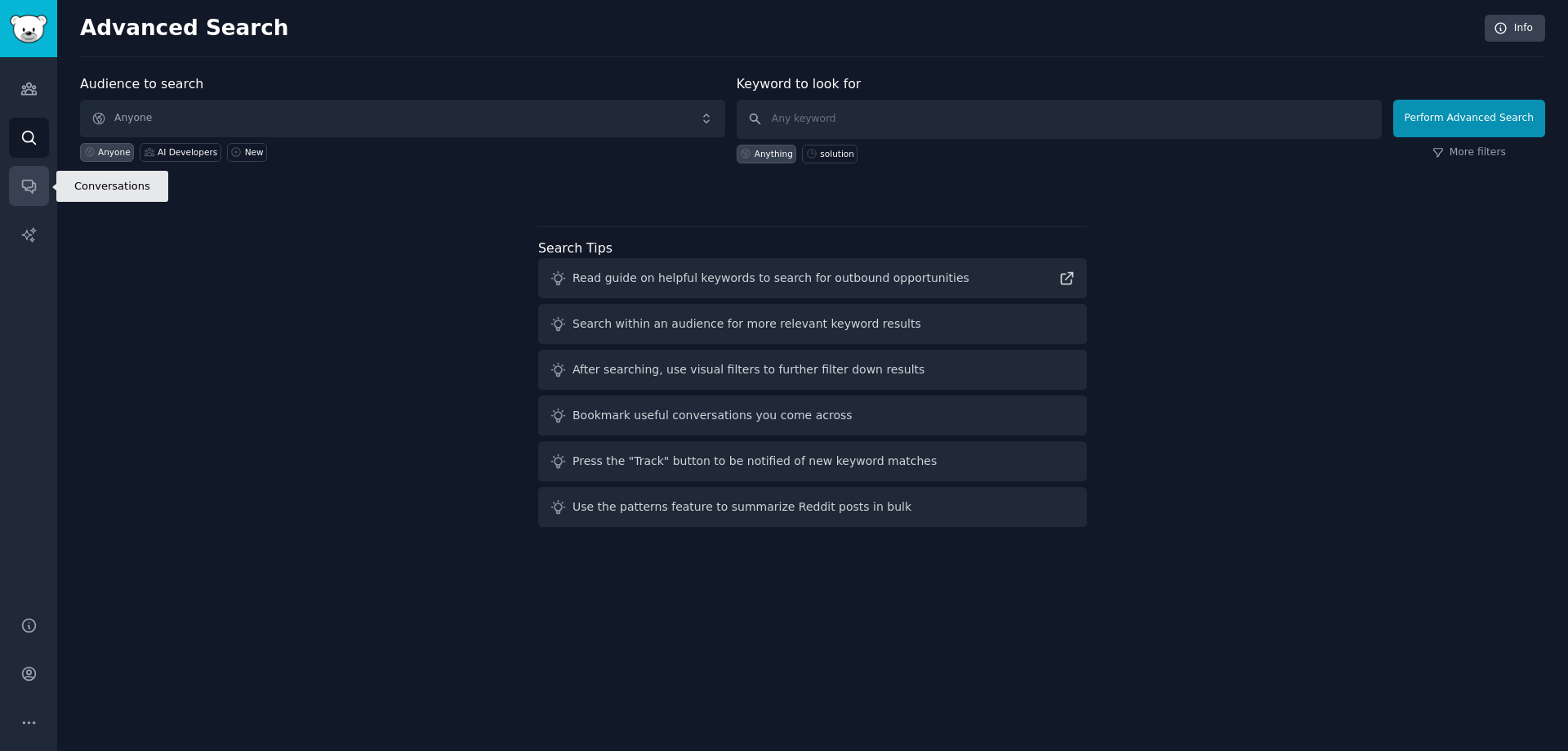
click at [37, 181] on icon "Sidebar" at bounding box center [29, 185] width 17 height 17
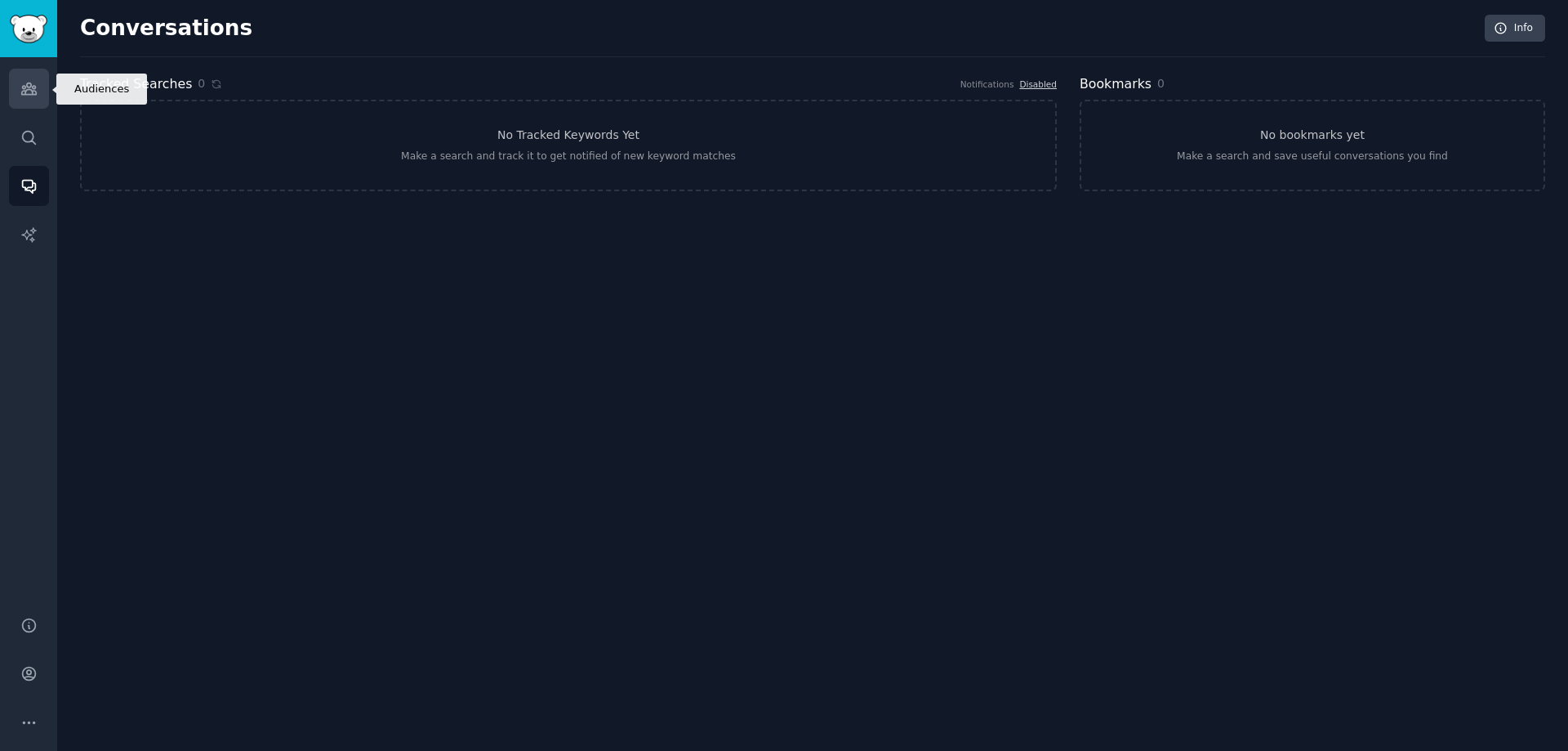
click at [32, 94] on icon "Sidebar" at bounding box center [28, 89] width 15 height 11
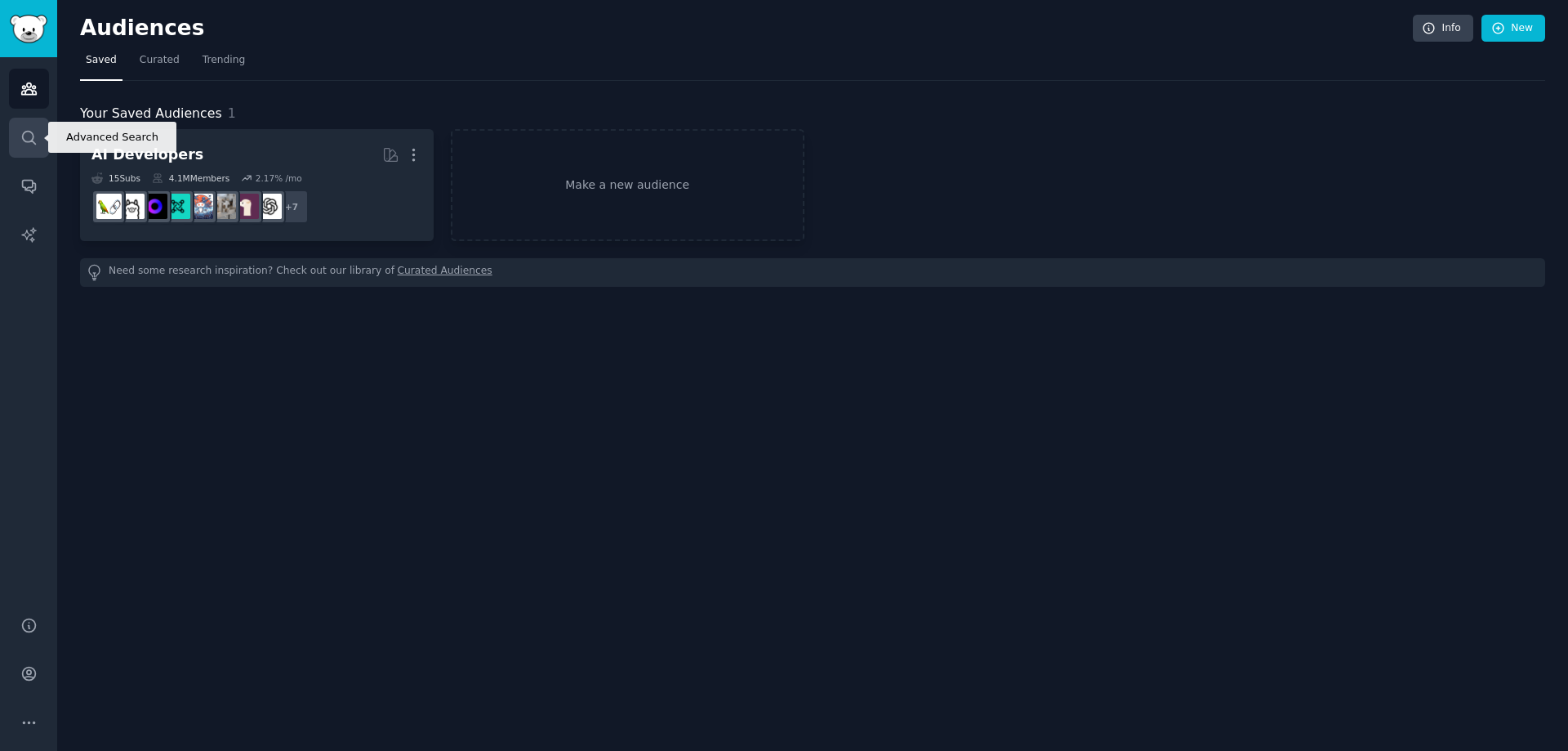
click at [30, 141] on icon "Sidebar" at bounding box center [28, 136] width 13 height 13
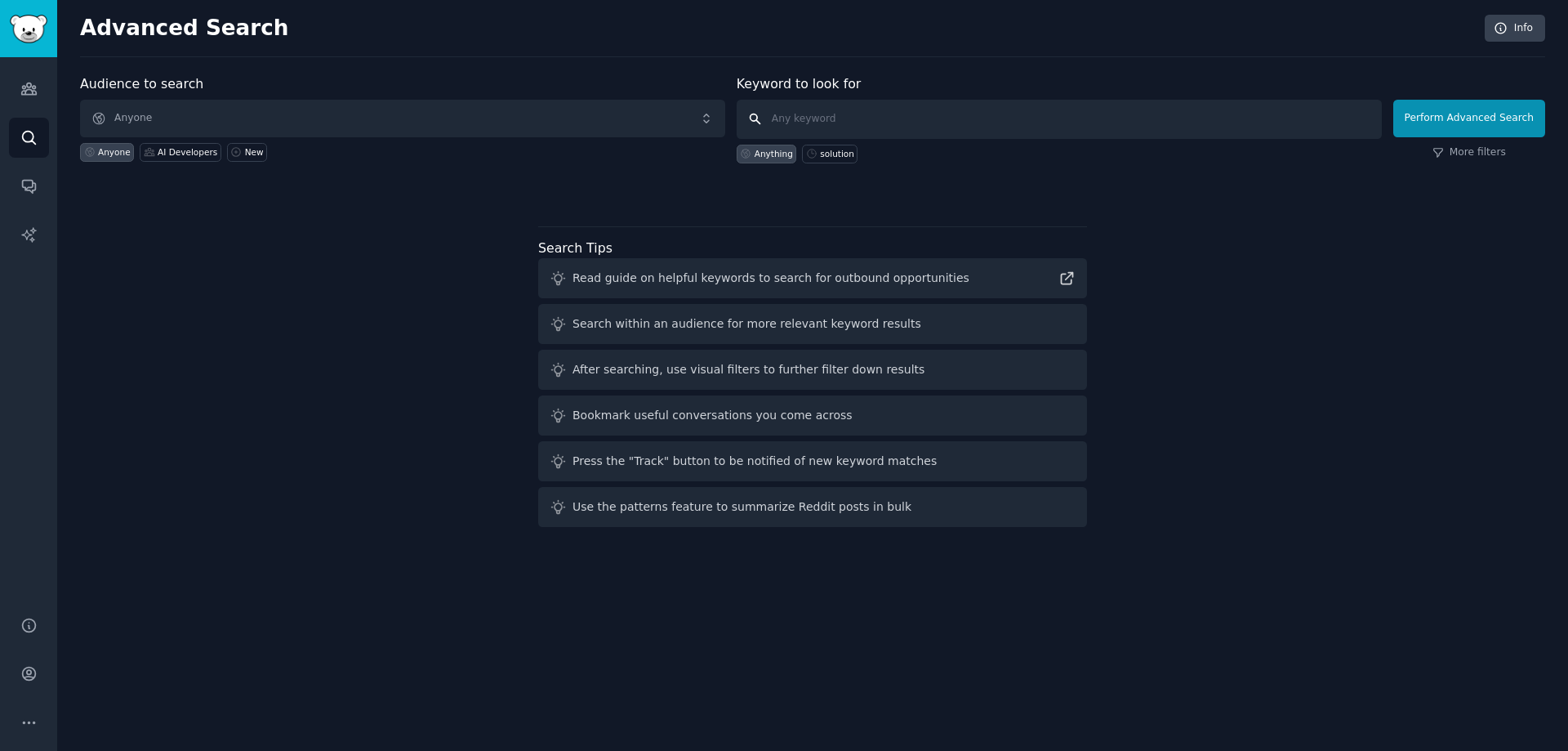
click at [868, 125] on input "text" at bounding box center [1059, 119] width 645 height 39
type input "medical"
click button "Perform Advanced Search" at bounding box center [1469, 119] width 152 height 38
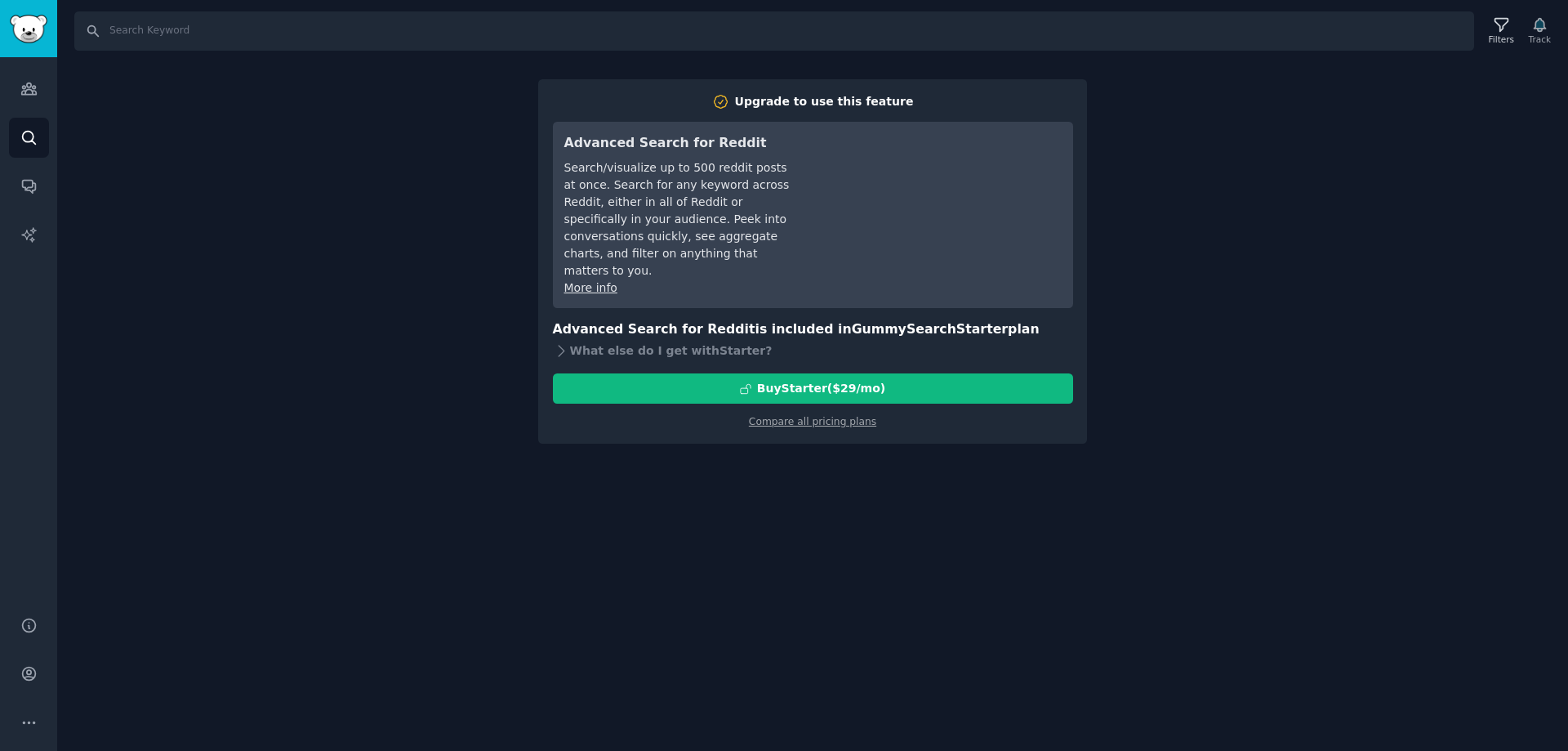
click at [1330, 316] on div "Search Filters Track Upgrade to use this feature Advanced Search for Reddit Sea…" at bounding box center [812, 376] width 1511 height 751
click at [42, 84] on link "Audiences" at bounding box center [29, 89] width 40 height 40
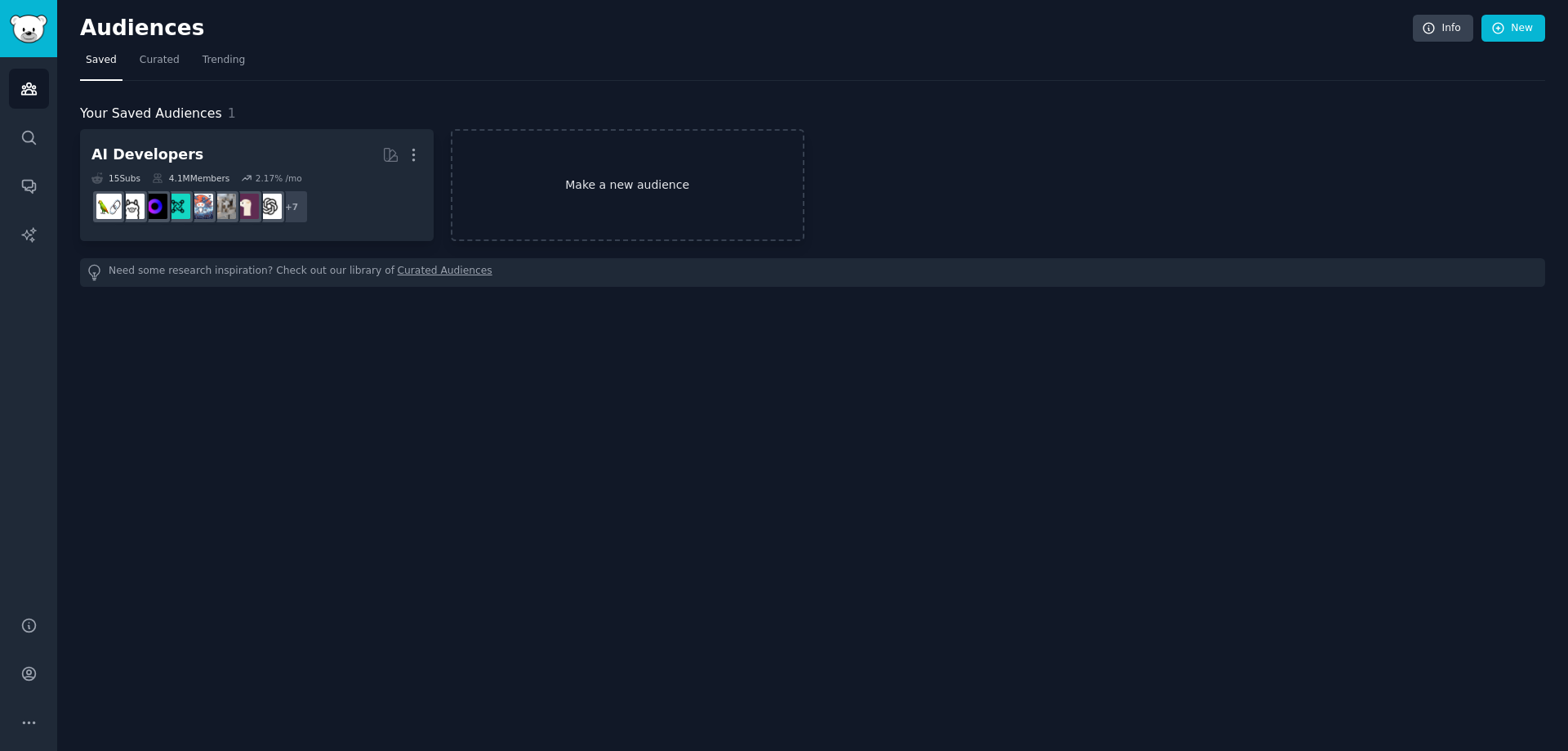
click at [653, 188] on link "Make a new audience" at bounding box center [627, 185] width 353 height 112
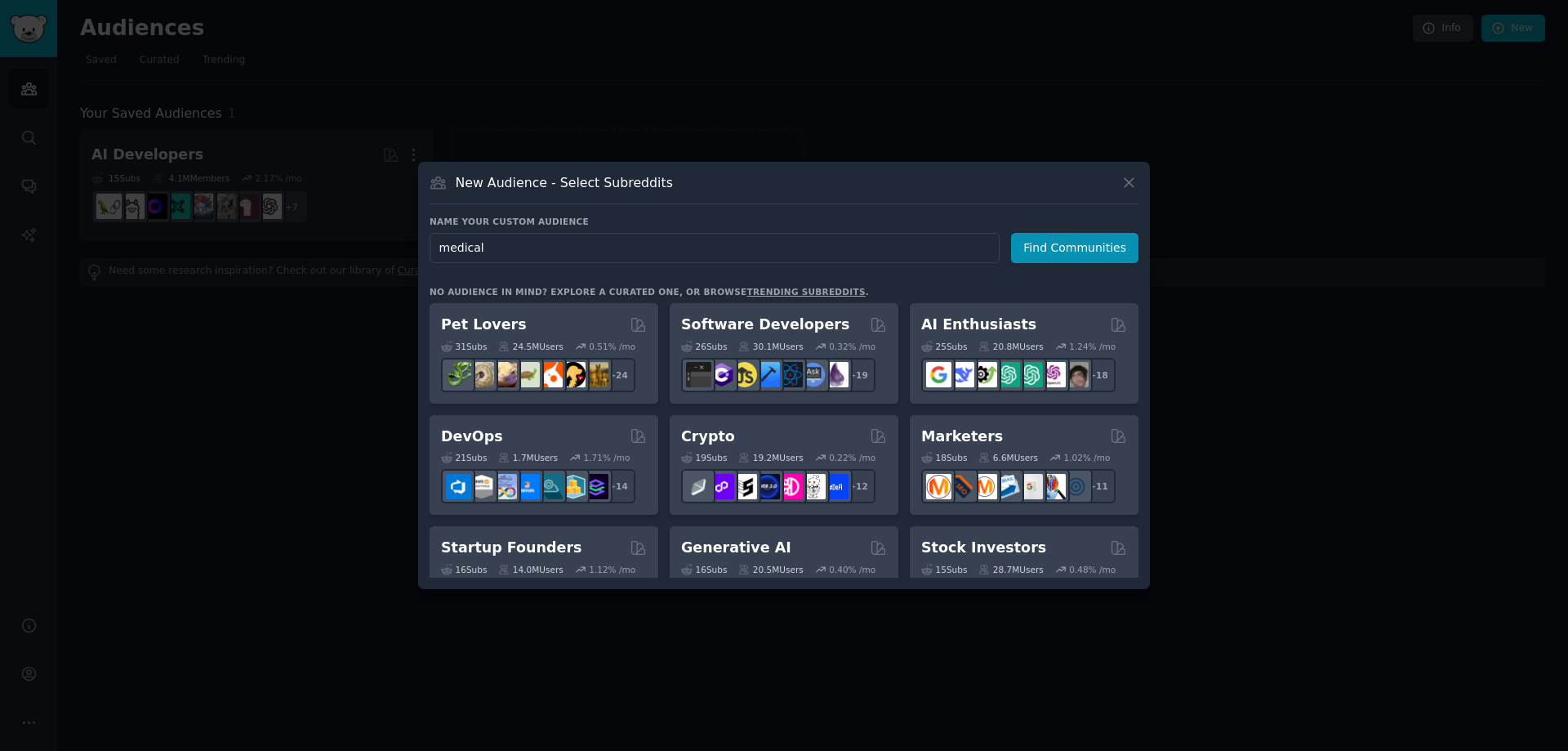
type input "medical"
click button "Find Communities" at bounding box center [1075, 248] width 127 height 30
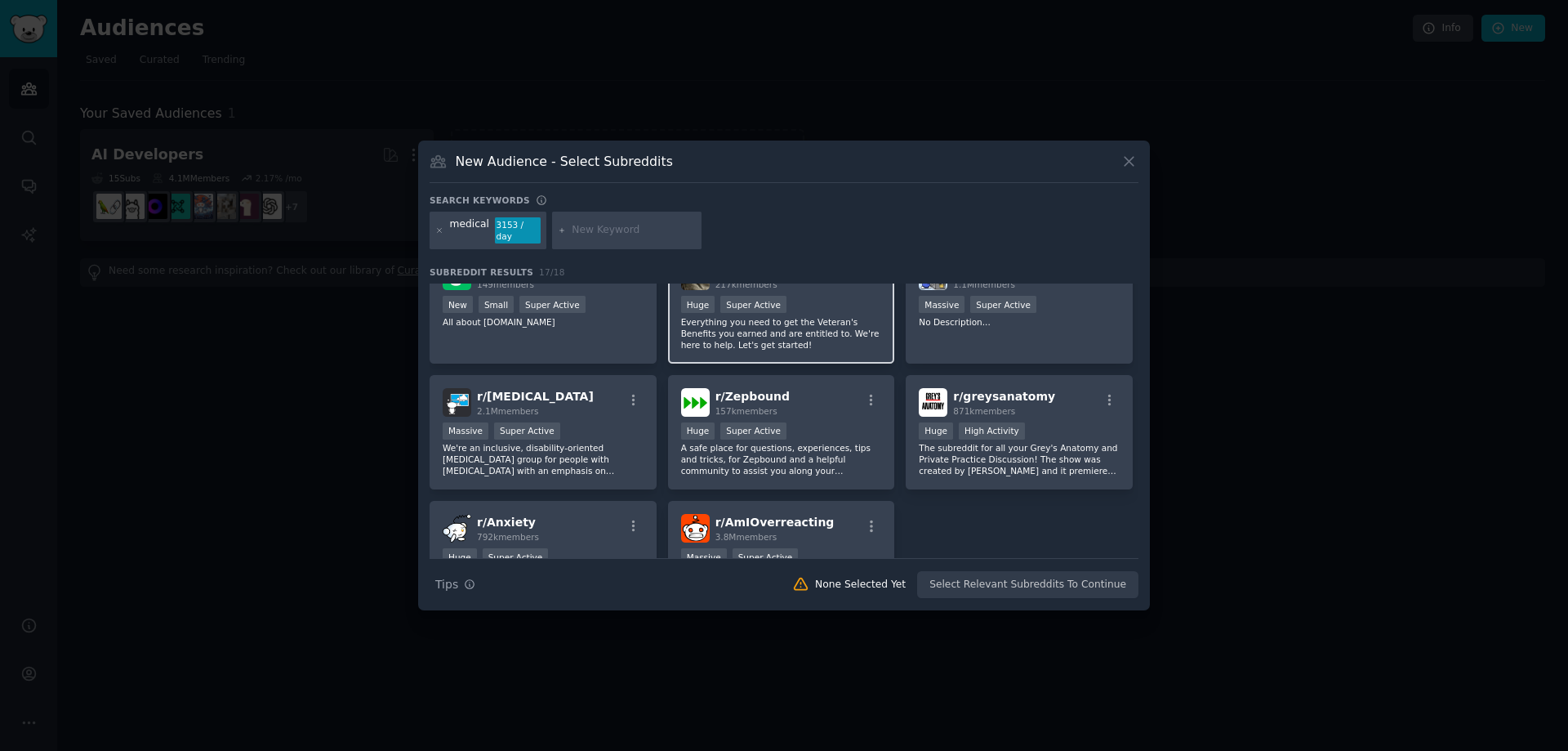
scroll to position [529, 0]
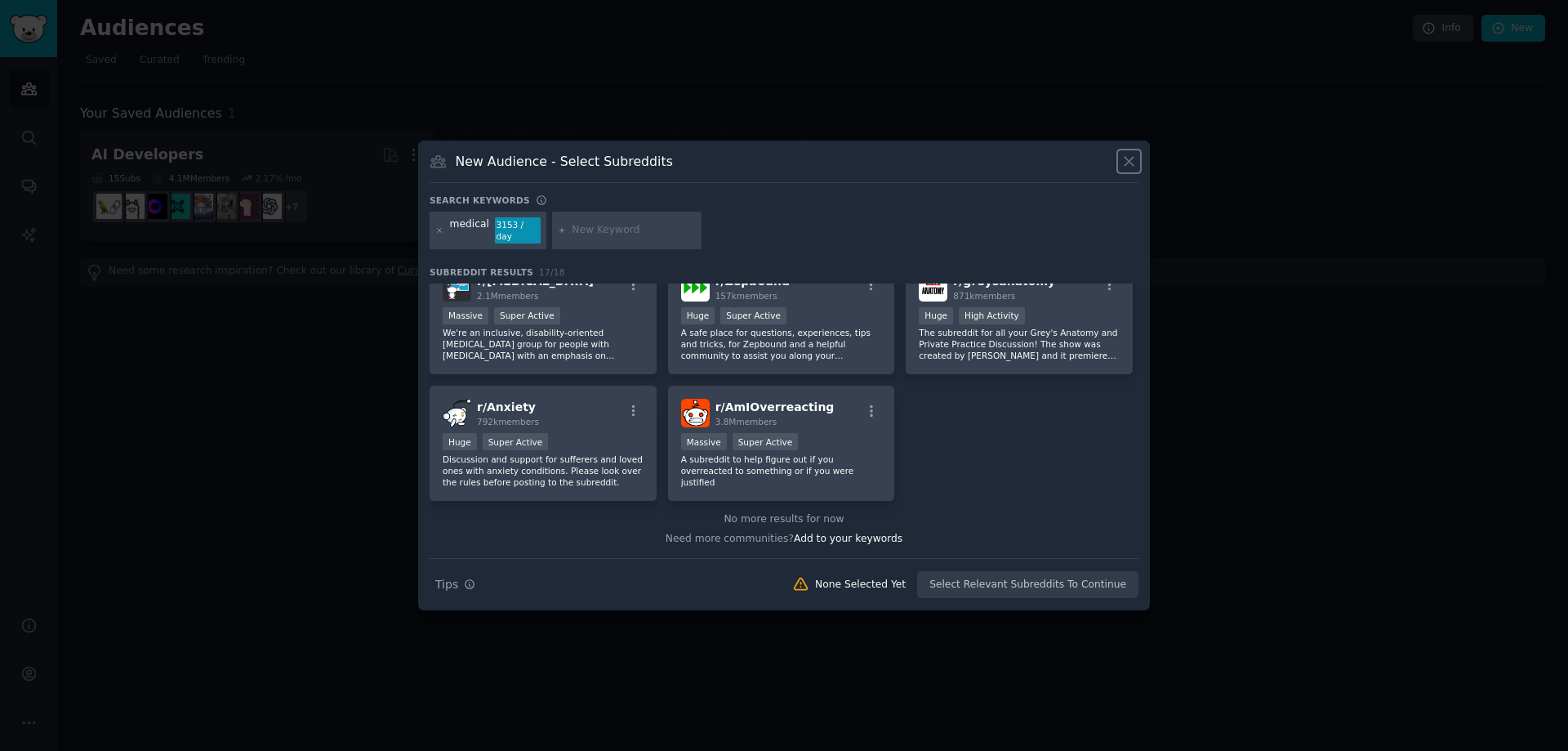
click at [1132, 165] on icon at bounding box center [1129, 161] width 9 height 9
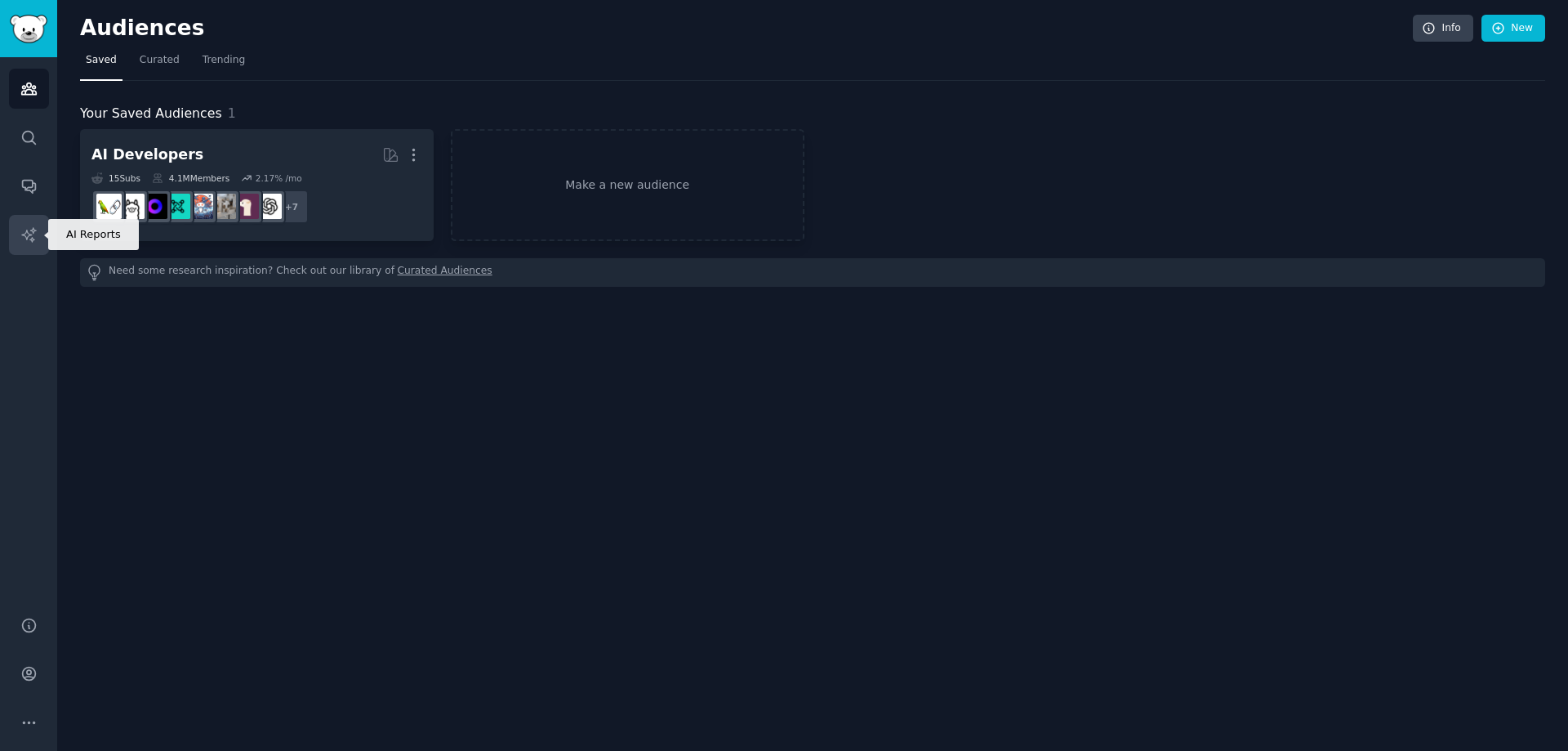
click at [33, 230] on icon "Sidebar" at bounding box center [29, 234] width 17 height 17
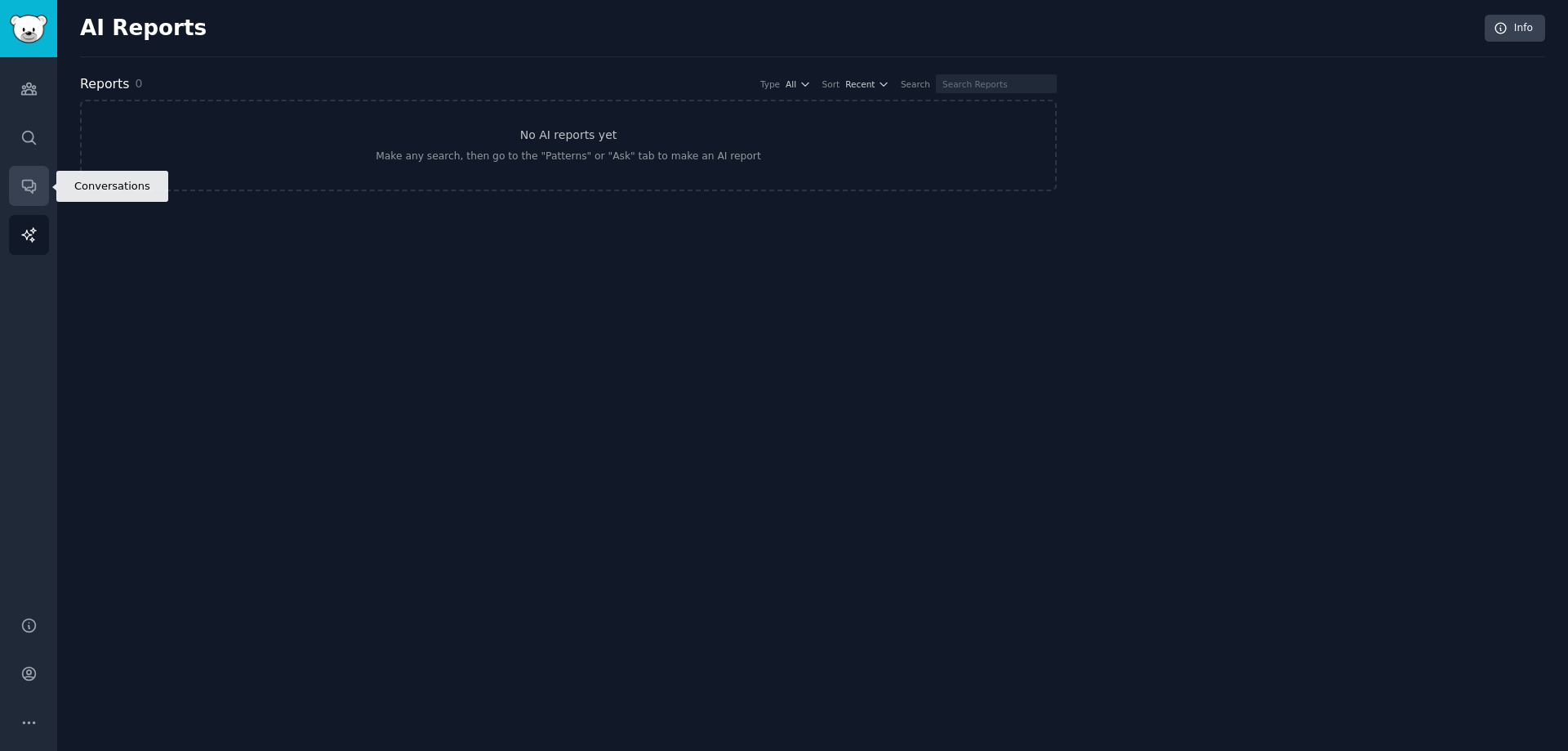
click at [41, 193] on link "Conversations" at bounding box center [29, 186] width 40 height 40
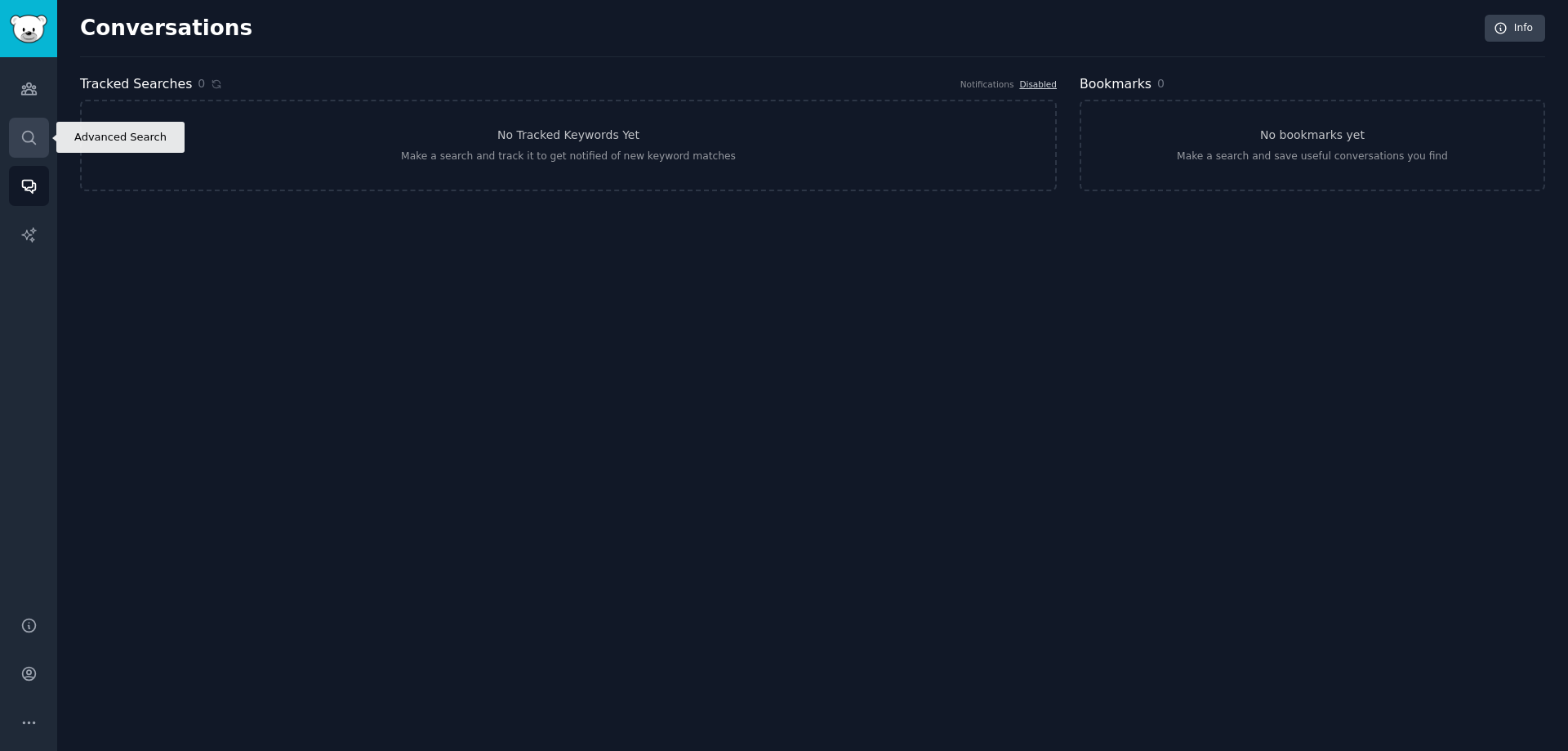
click at [34, 138] on icon "Sidebar" at bounding box center [29, 137] width 17 height 17
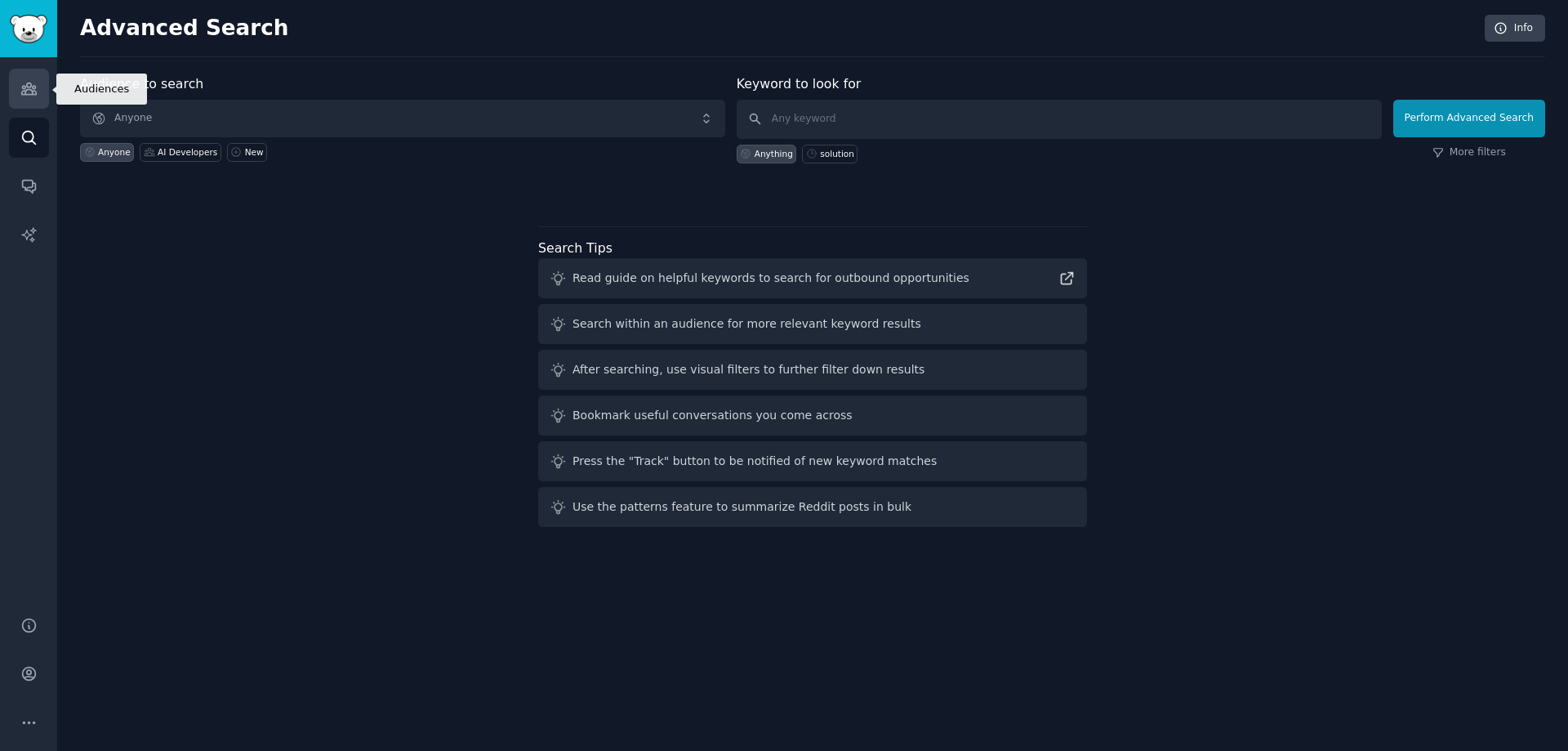
click at [30, 94] on icon "Sidebar" at bounding box center [29, 88] width 17 height 17
